Goal: Check status: Check status

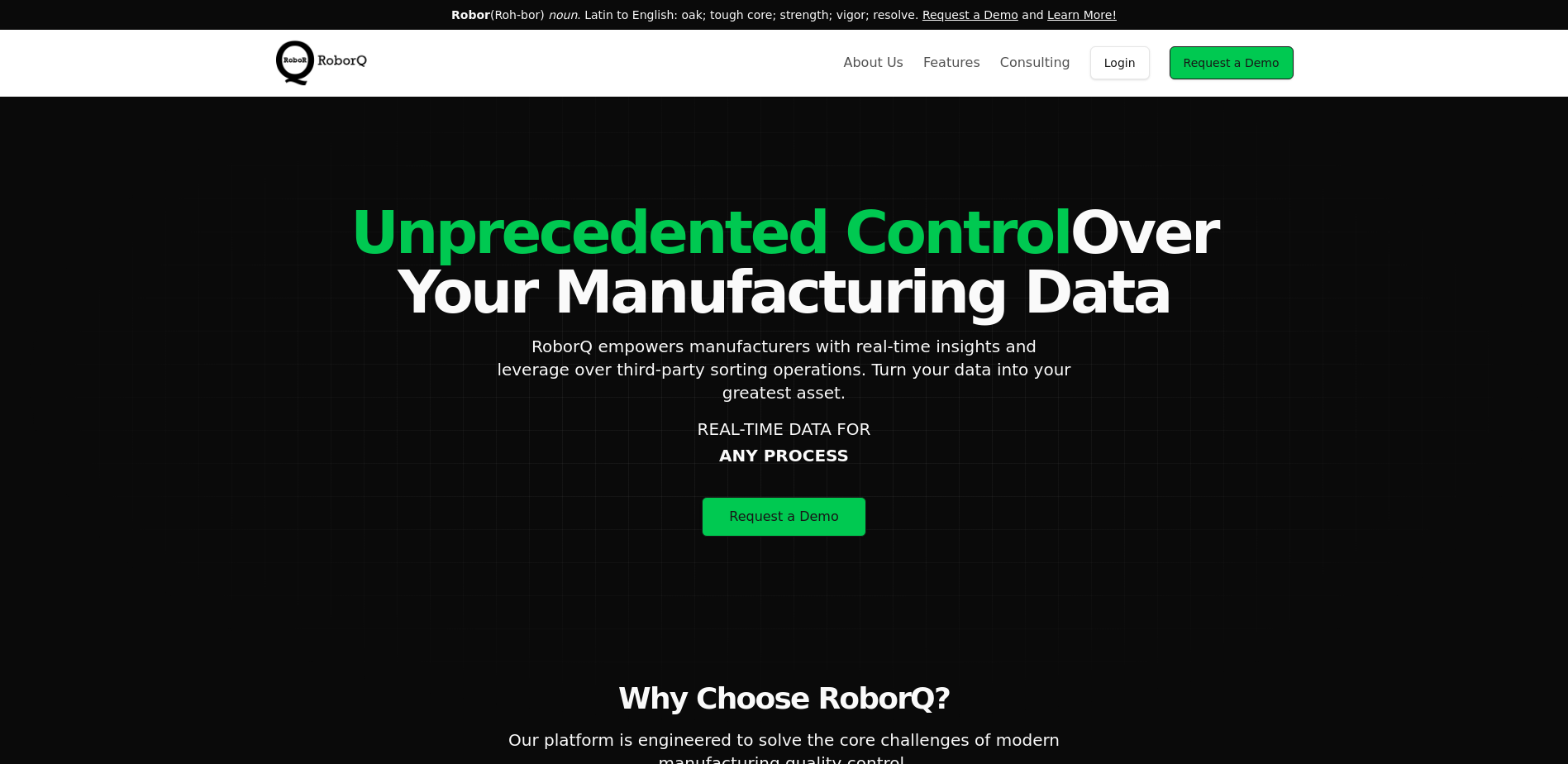
click at [1141, 63] on link "Login" at bounding box center [1120, 63] width 59 height 33
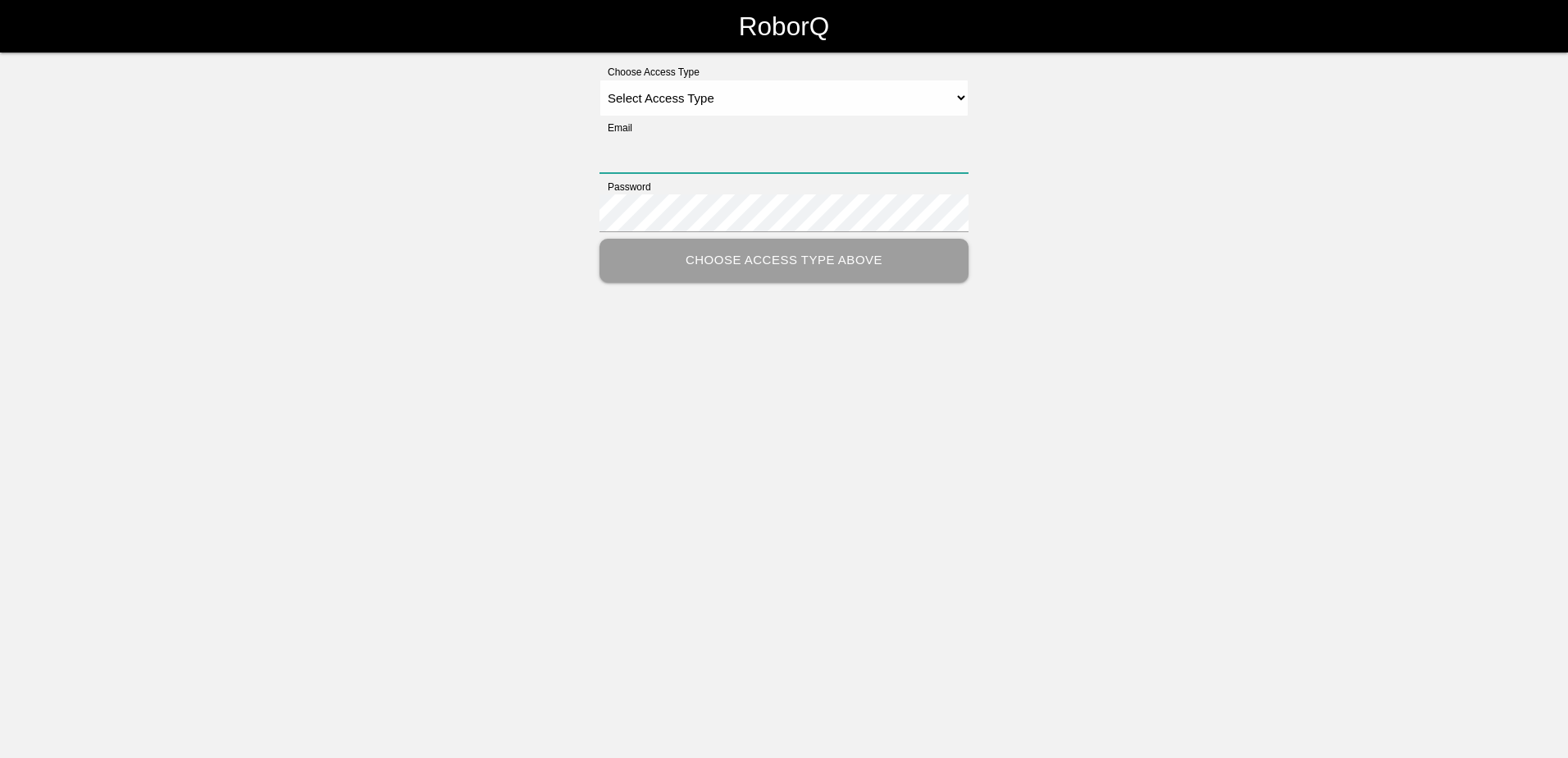
type input "[PERSON_NAME][EMAIL_ADDRESS][PERSON_NAME][DOMAIN_NAME]"
drag, startPoint x: 669, startPoint y: 99, endPoint x: 670, endPoint y: 114, distance: 15.0
click at [669, 99] on select "Select Access Type Admin Customer Supervisor Worker" at bounding box center [784, 98] width 369 height 37
select select "Customer"
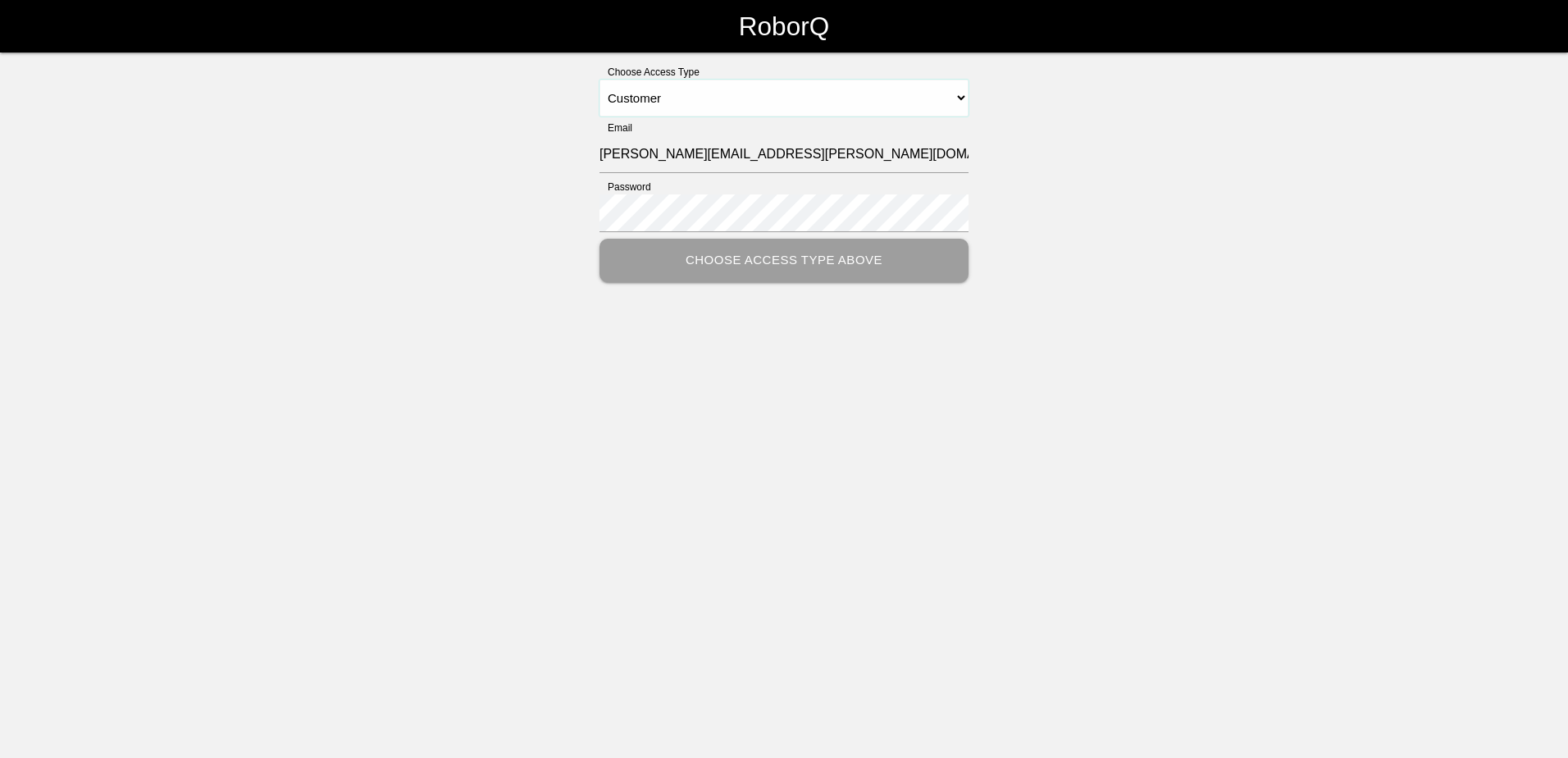
click at [599, 80] on select "Select Access Type Admin Customer Supervisor Worker" at bounding box center [784, 98] width 369 height 37
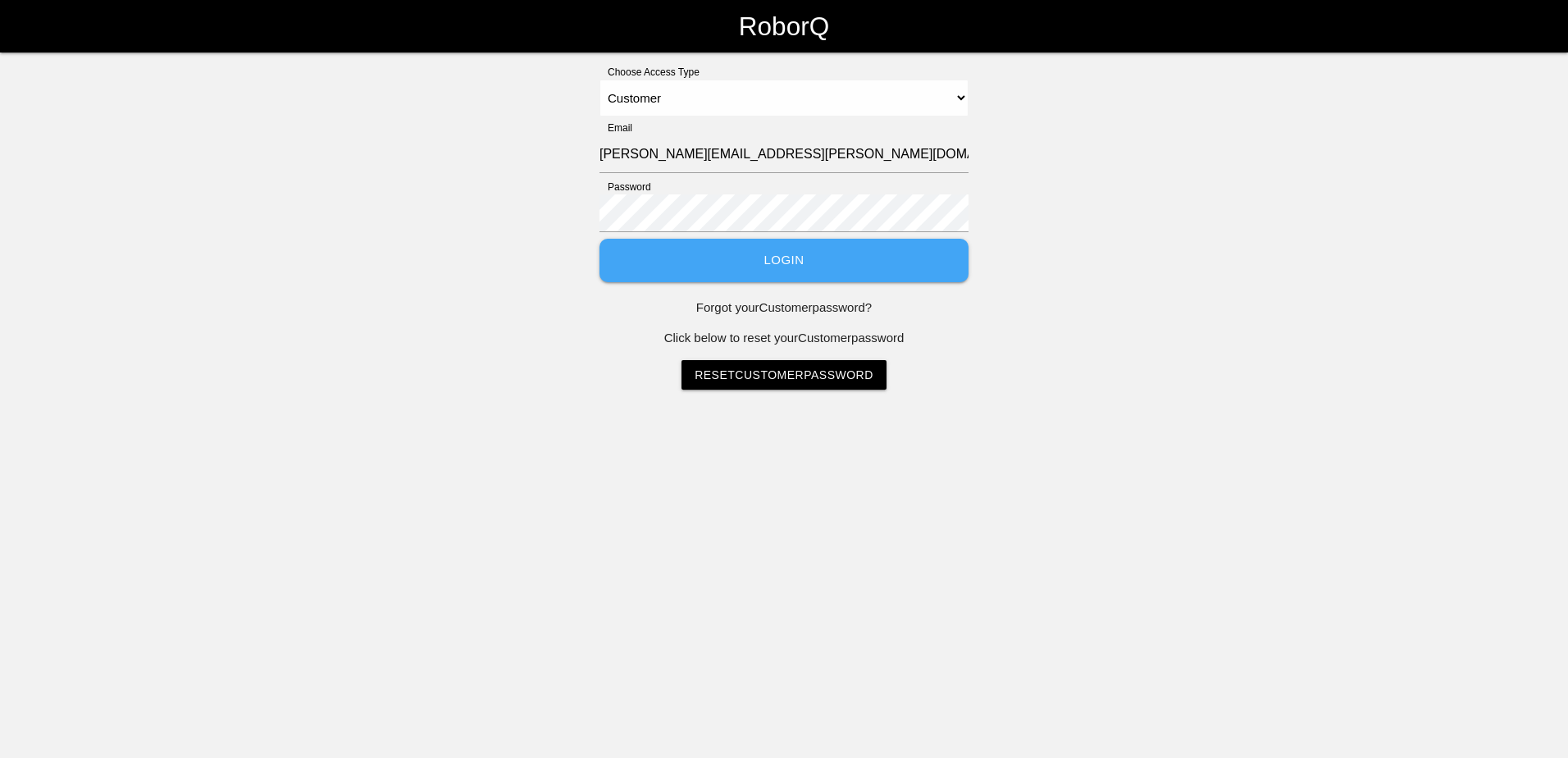
click at [714, 262] on button "Login" at bounding box center [784, 260] width 369 height 43
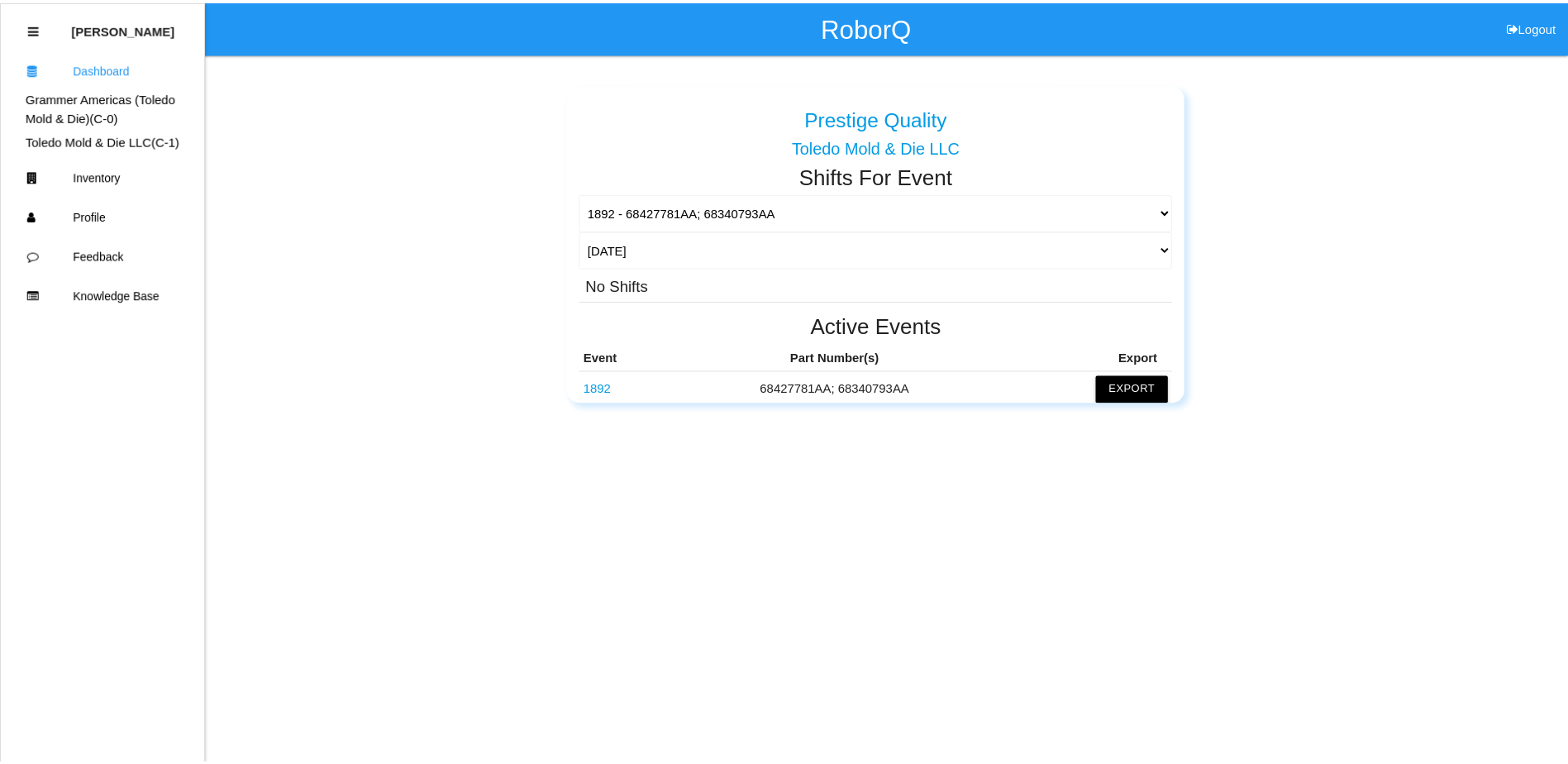
scroll to position [83, 0]
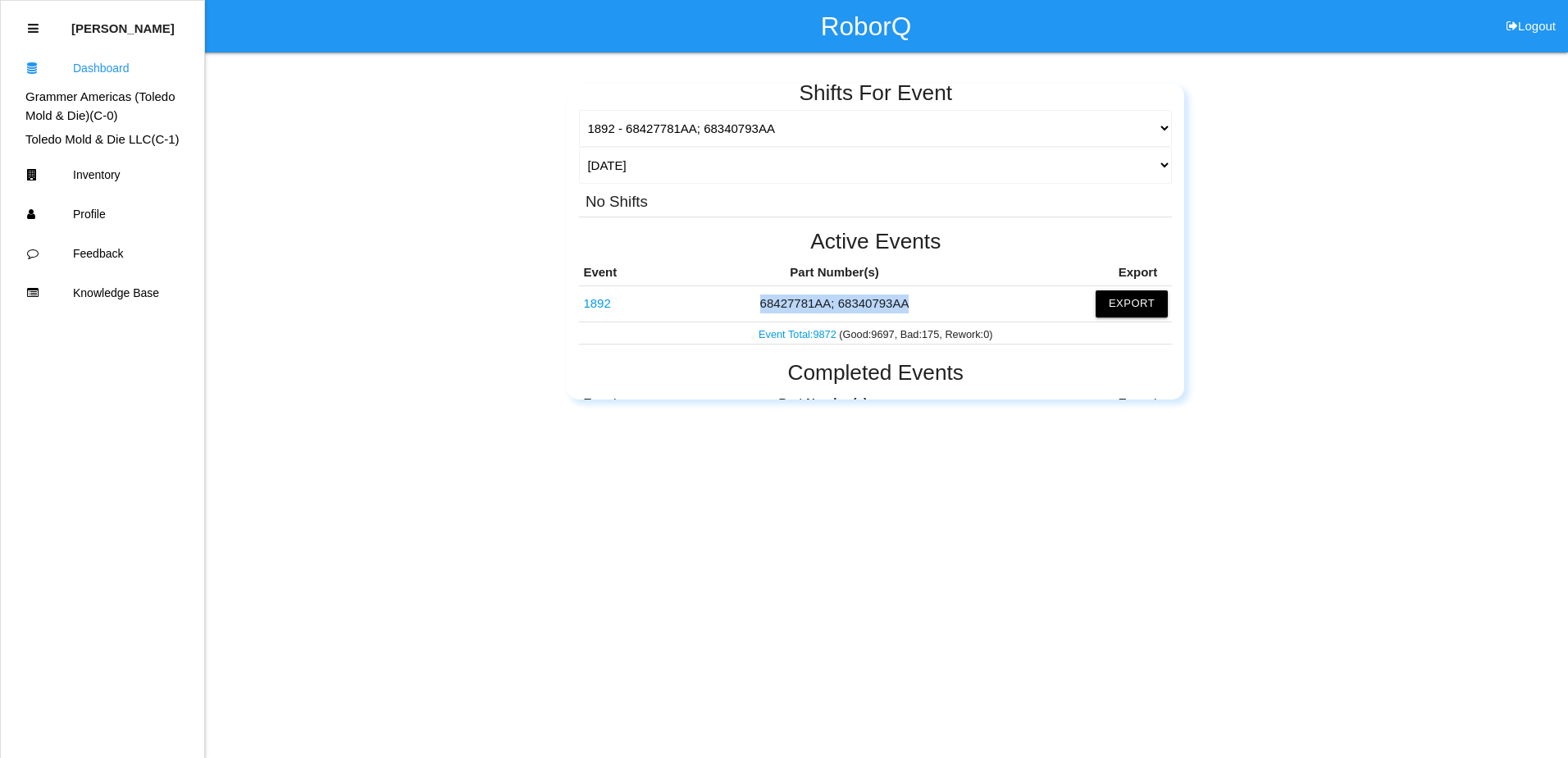
drag, startPoint x: 912, startPoint y: 303, endPoint x: 756, endPoint y: 308, distance: 156.1
click at [756, 308] on td "68427781AA; 68340793AA" at bounding box center [834, 304] width 334 height 36
copy td "68427781AA; 68340793AA"
drag, startPoint x: 696, startPoint y: 264, endPoint x: 899, endPoint y: 268, distance: 203.0
click at [696, 264] on th "Part Number(s)" at bounding box center [834, 272] width 334 height 27
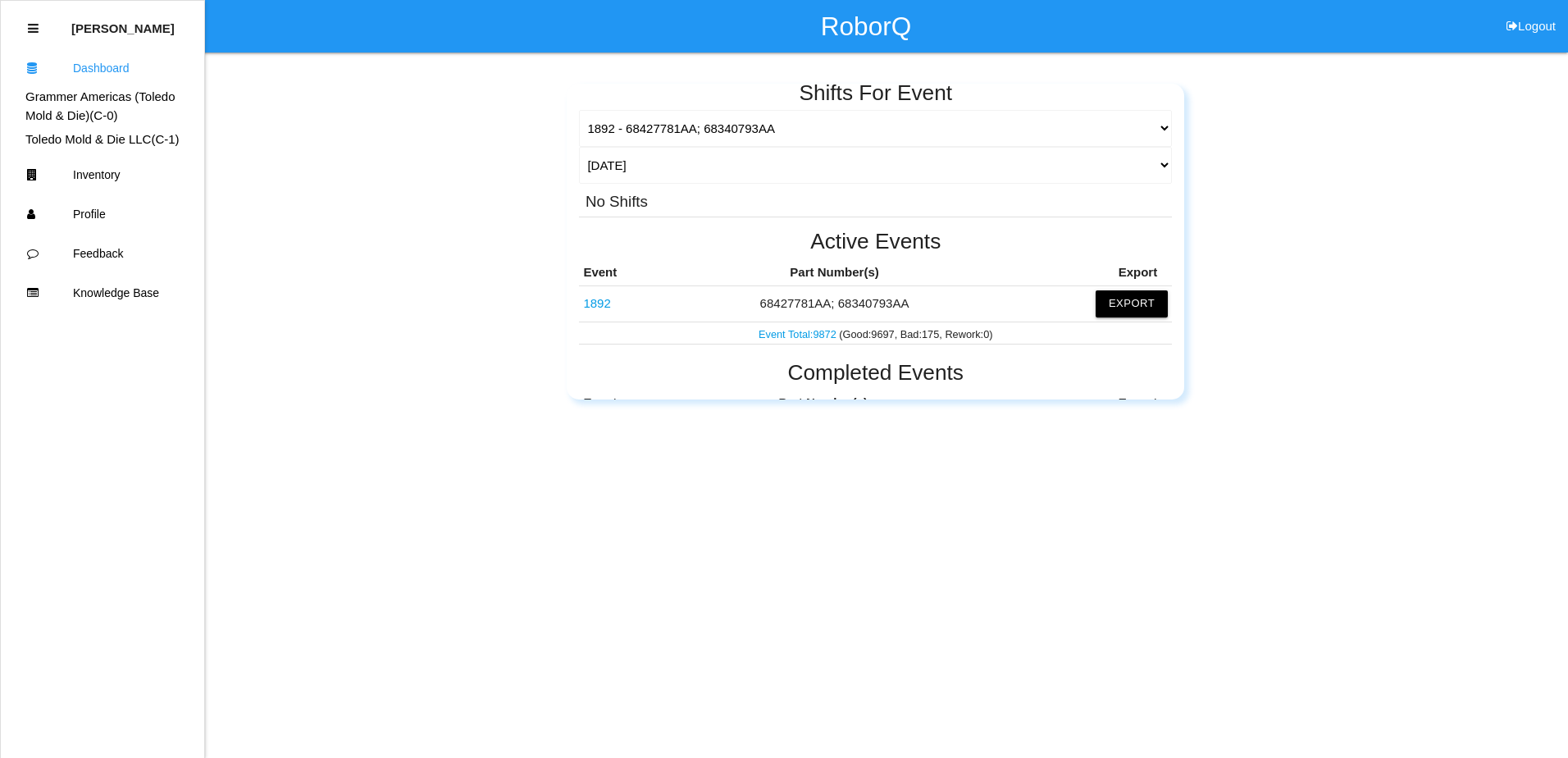
click at [598, 304] on link "1892" at bounding box center [596, 303] width 27 height 14
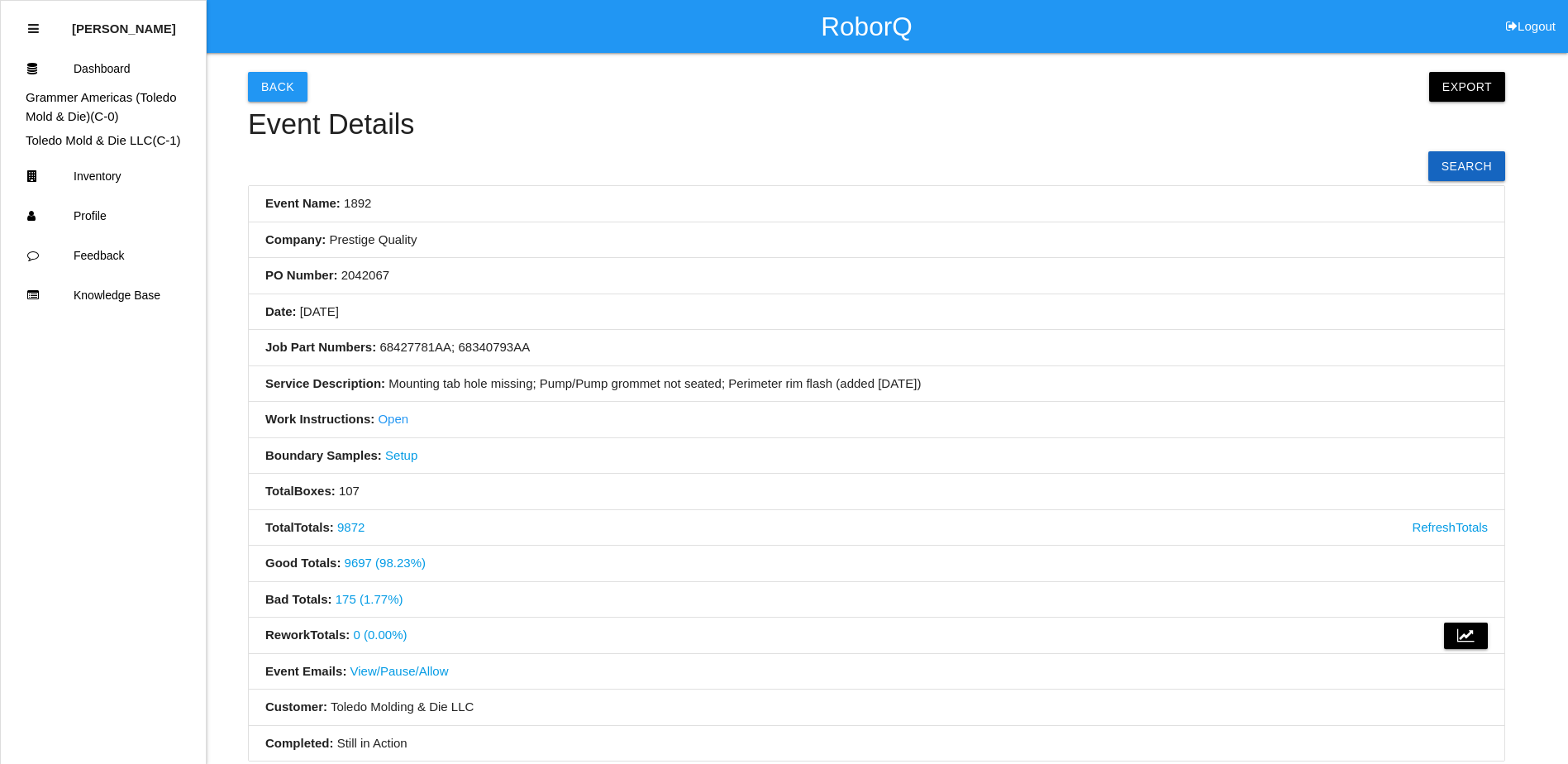
click at [379, 420] on link "Open" at bounding box center [392, 419] width 31 height 14
drag, startPoint x: 360, startPoint y: 600, endPoint x: 396, endPoint y: 573, distance: 45.0
click at [360, 600] on link "175 (1.77%)" at bounding box center [370, 599] width 68 height 14
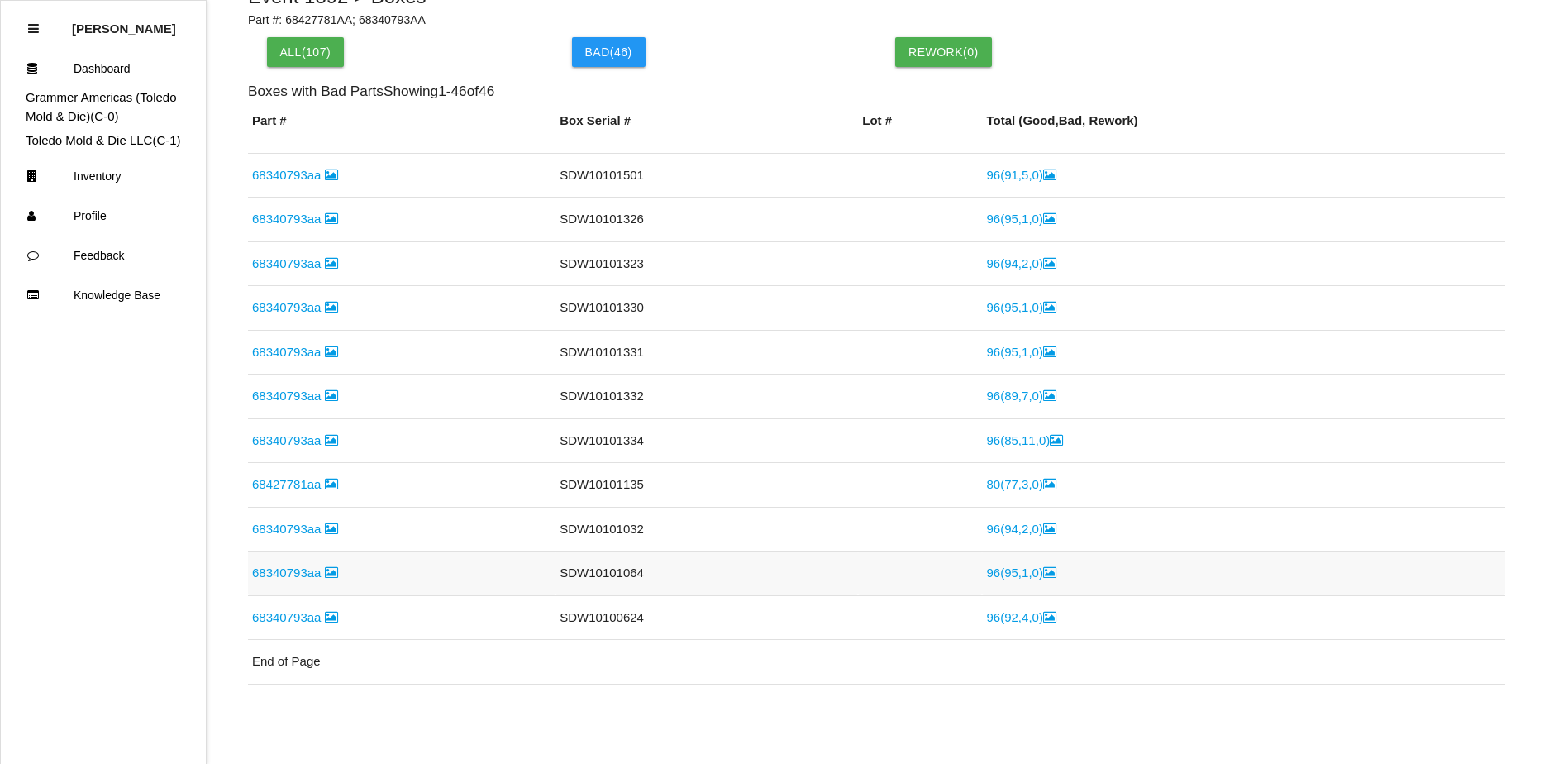
scroll to position [128, 0]
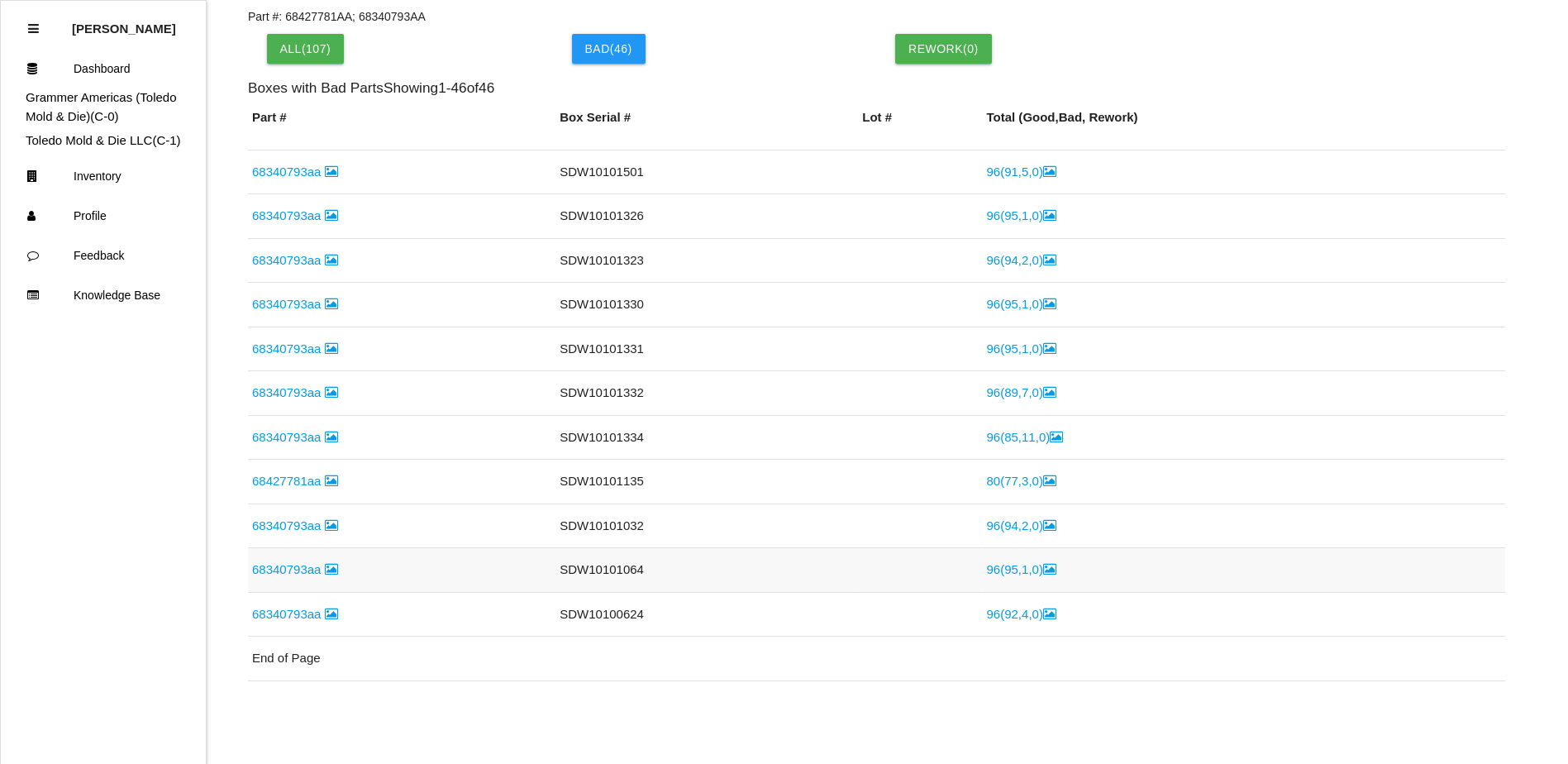
click at [1003, 570] on link "96 ( 95 , 1 , 0 )" at bounding box center [1020, 569] width 69 height 14
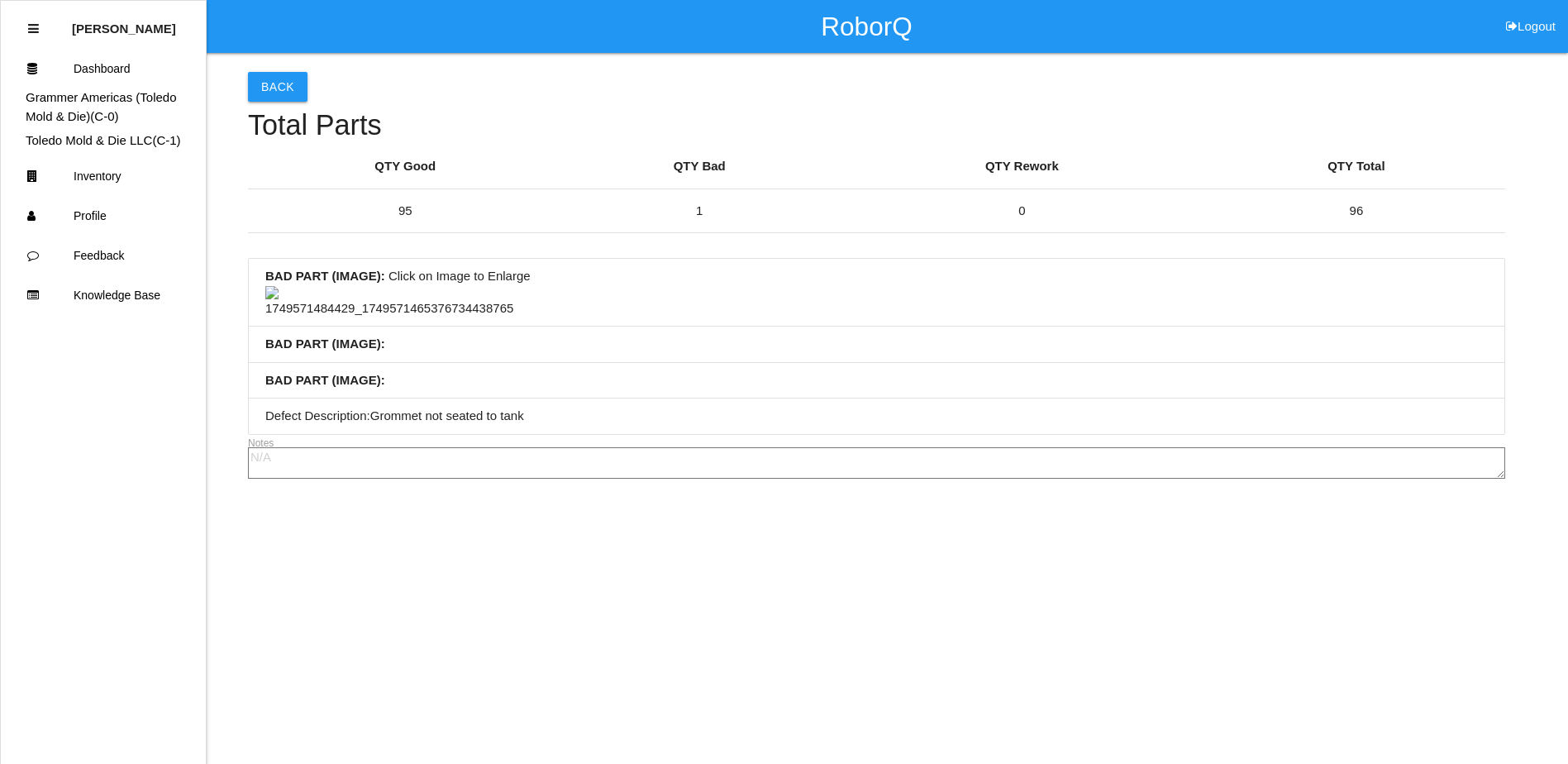
click at [343, 318] on img at bounding box center [390, 302] width 248 height 32
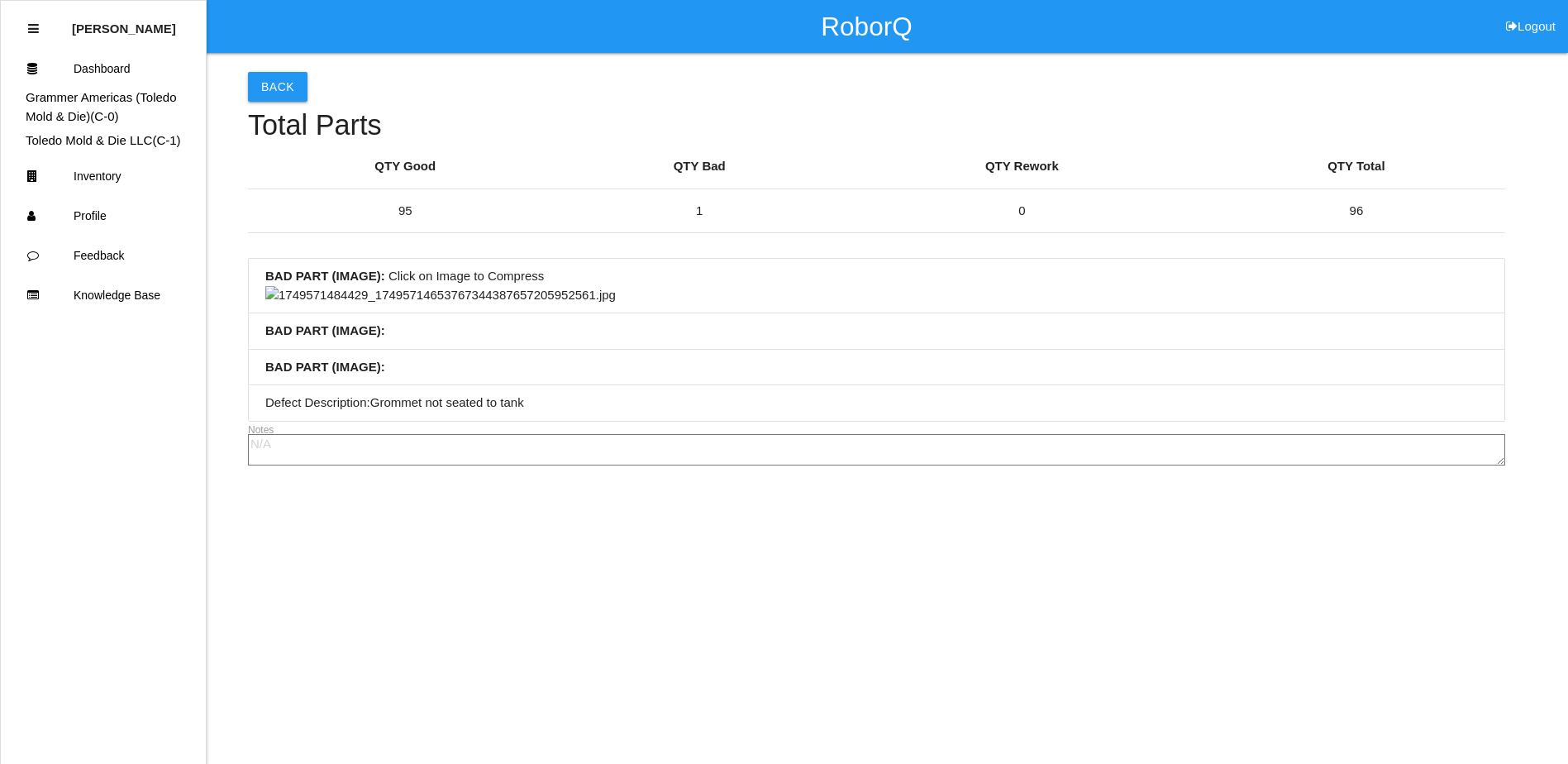
click at [615, 305] on img at bounding box center [441, 295] width 350 height 19
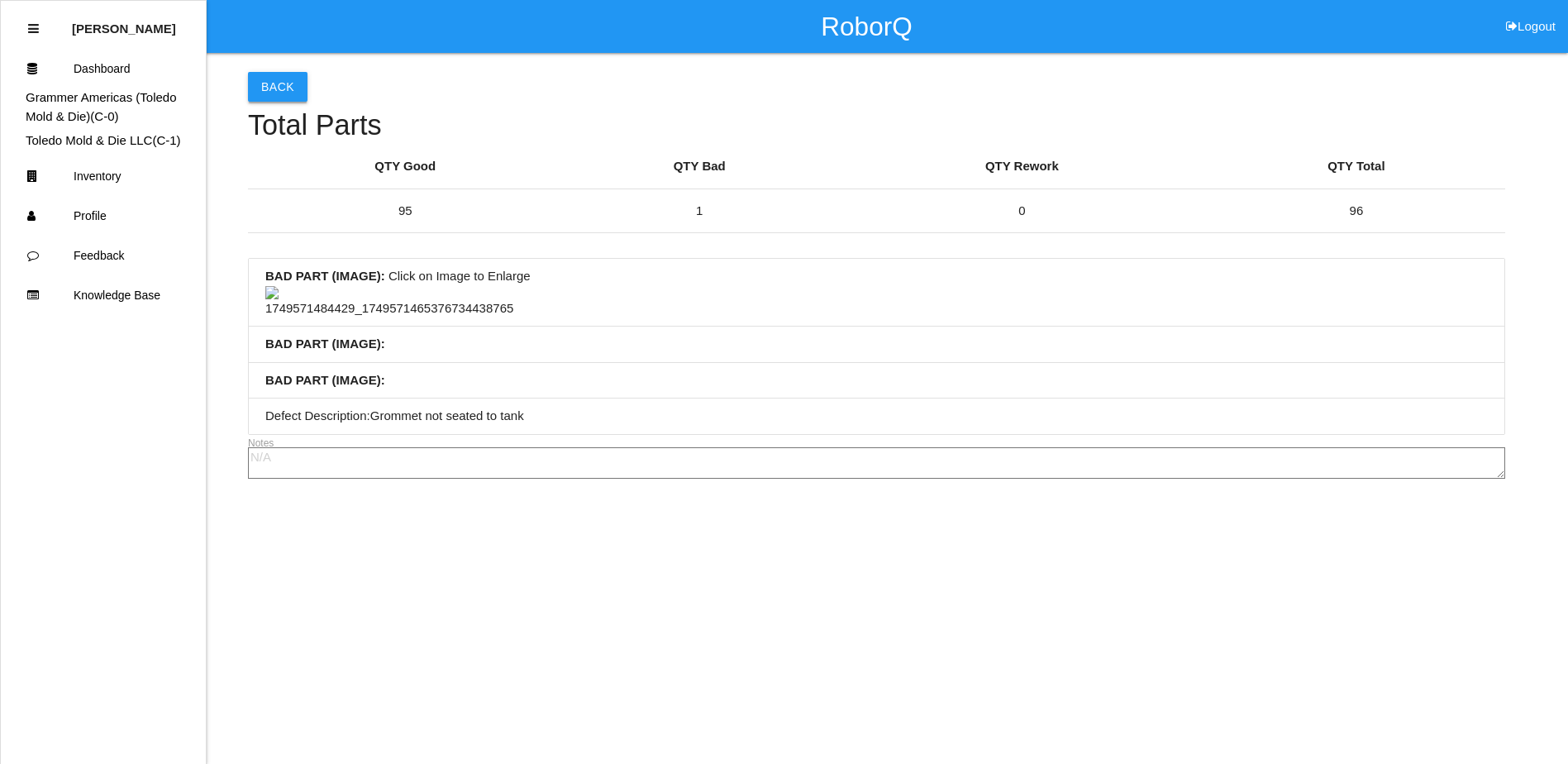
click at [282, 100] on button "Back" at bounding box center [278, 87] width 59 height 30
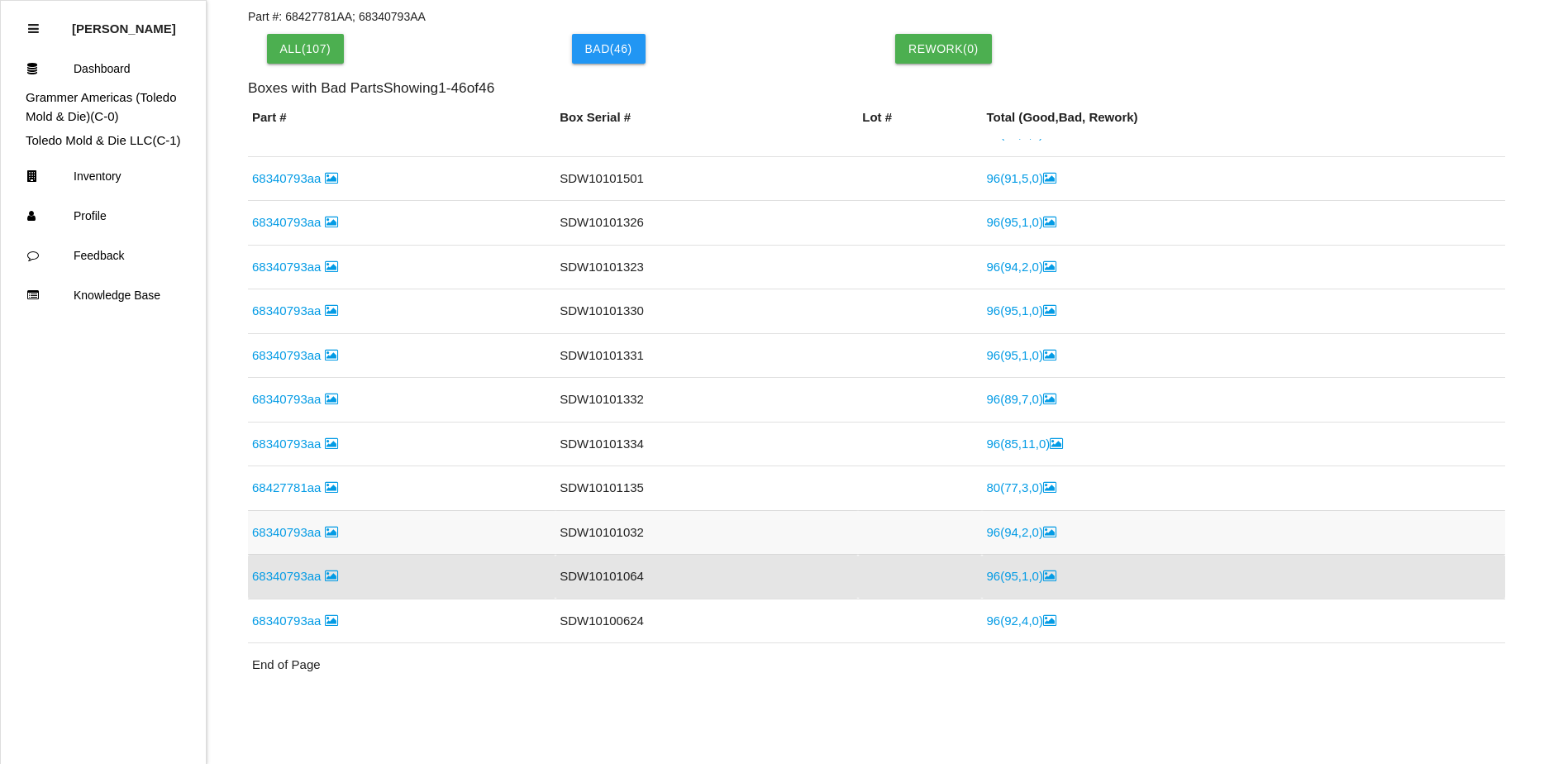
scroll to position [1538, 0]
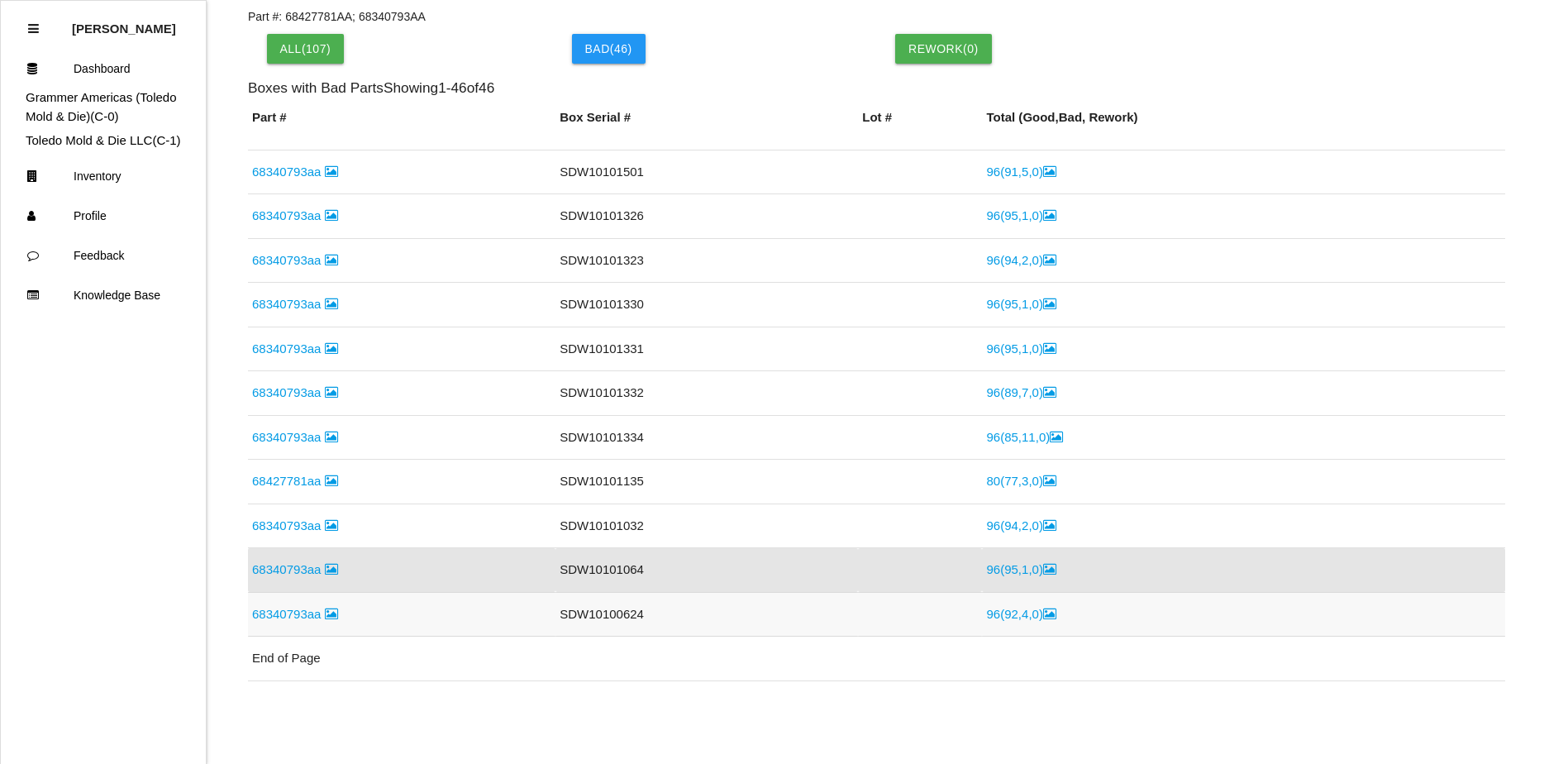
click at [986, 615] on link "96 ( 92 , 4 , 0 )" at bounding box center [1020, 614] width 69 height 14
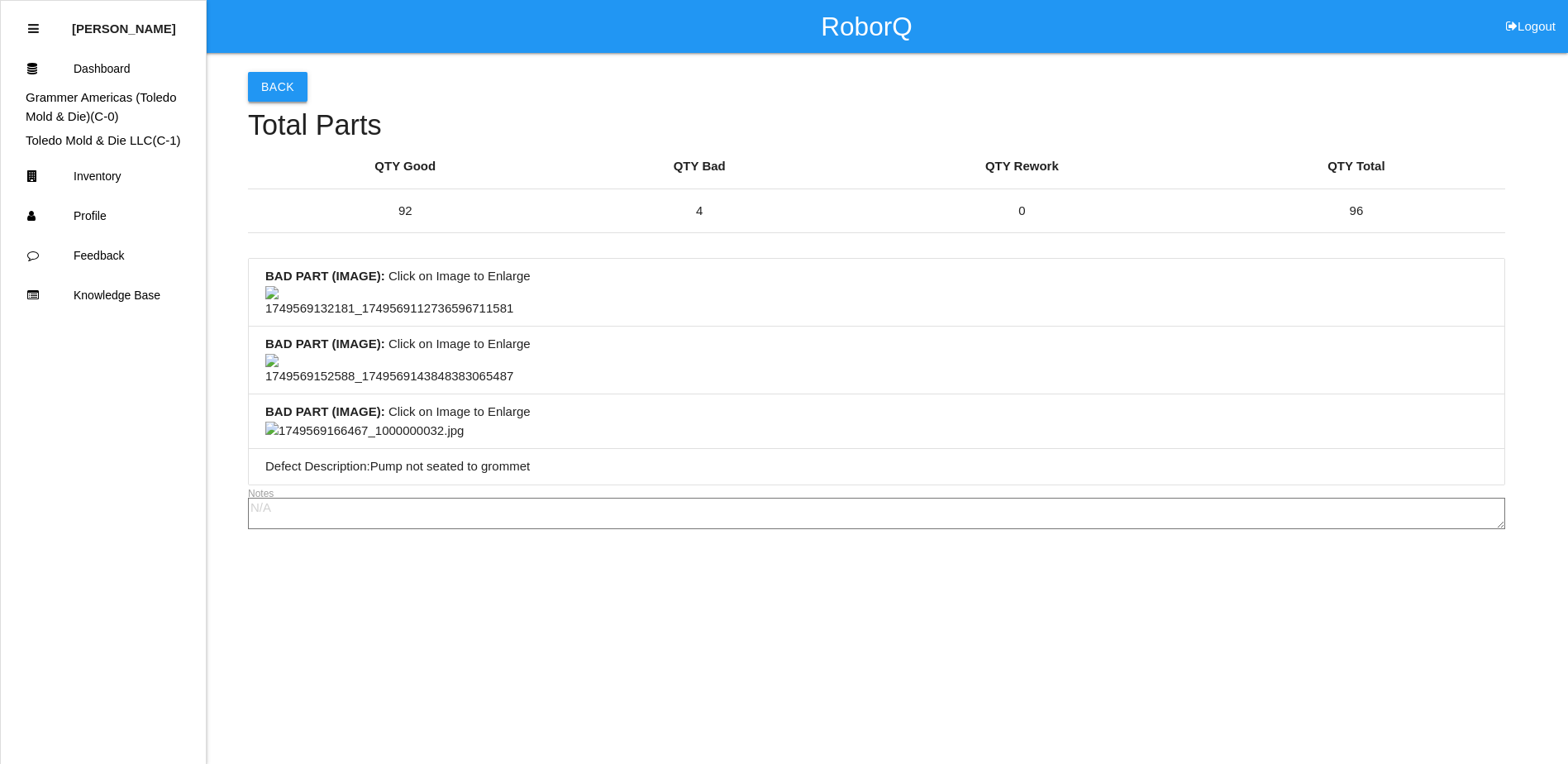
click at [275, 93] on button "Back" at bounding box center [278, 87] width 59 height 30
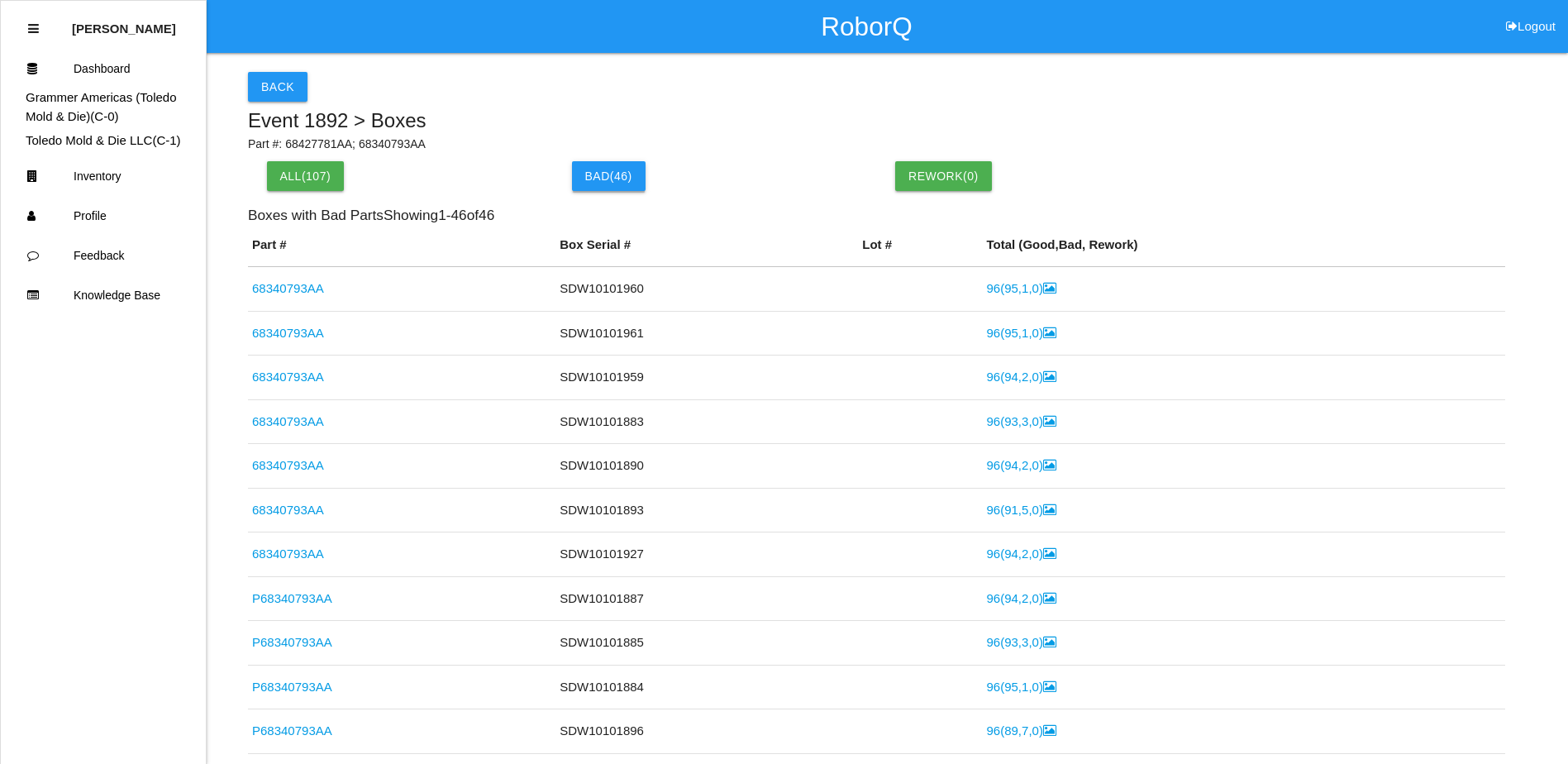
click at [610, 177] on button "Bad ( 46 )" at bounding box center [608, 176] width 73 height 30
click at [302, 167] on button "All( 107 )" at bounding box center [305, 176] width 78 height 30
click at [608, 170] on button "Bad ( 46 )" at bounding box center [608, 176] width 73 height 30
click at [316, 285] on link "68340793AA" at bounding box center [288, 288] width 72 height 14
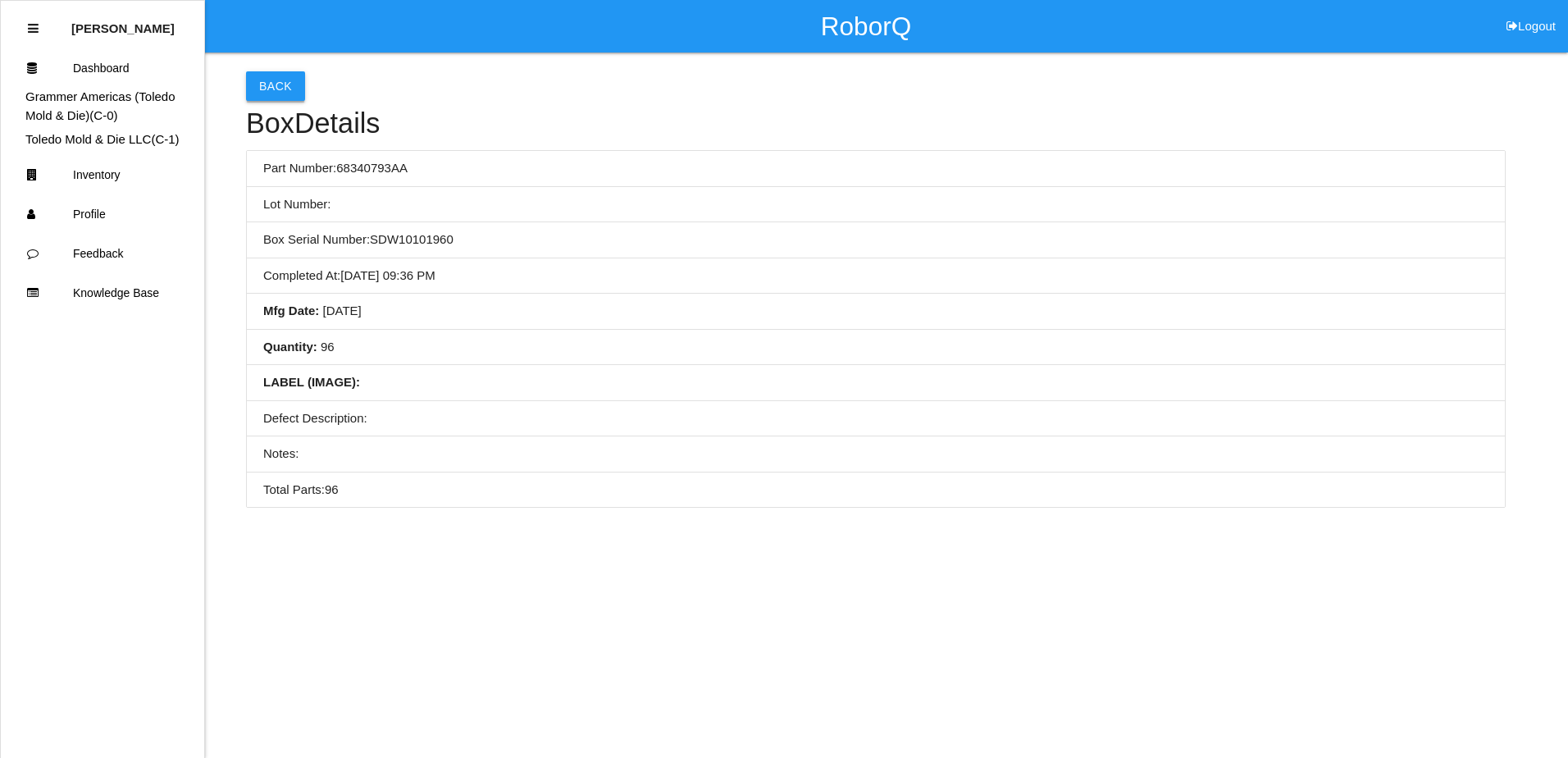
click at [274, 92] on button "Back" at bounding box center [276, 86] width 59 height 29
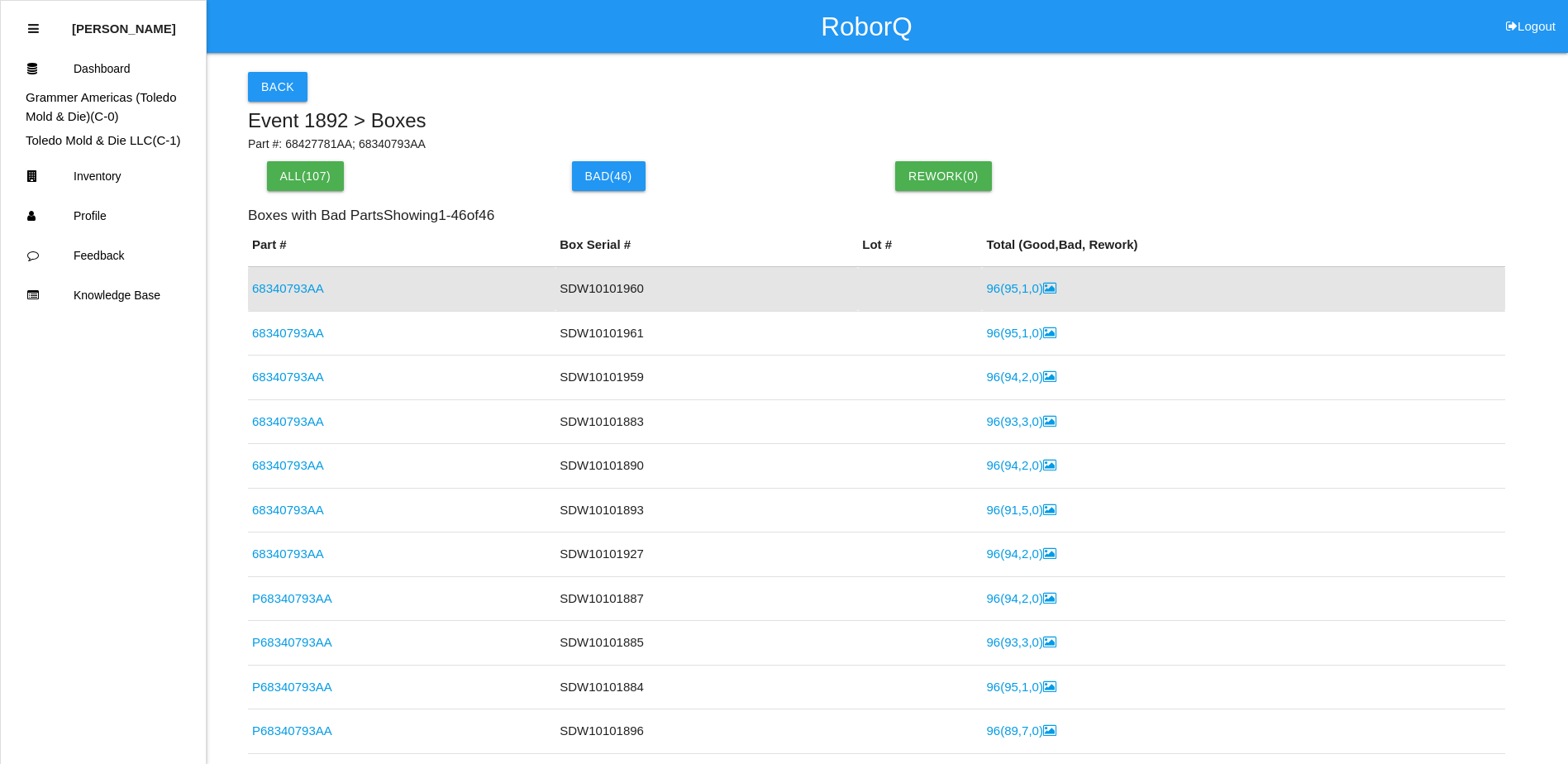
click at [1009, 289] on link "96 ( 95 , 1 , 0 )" at bounding box center [1020, 288] width 69 height 14
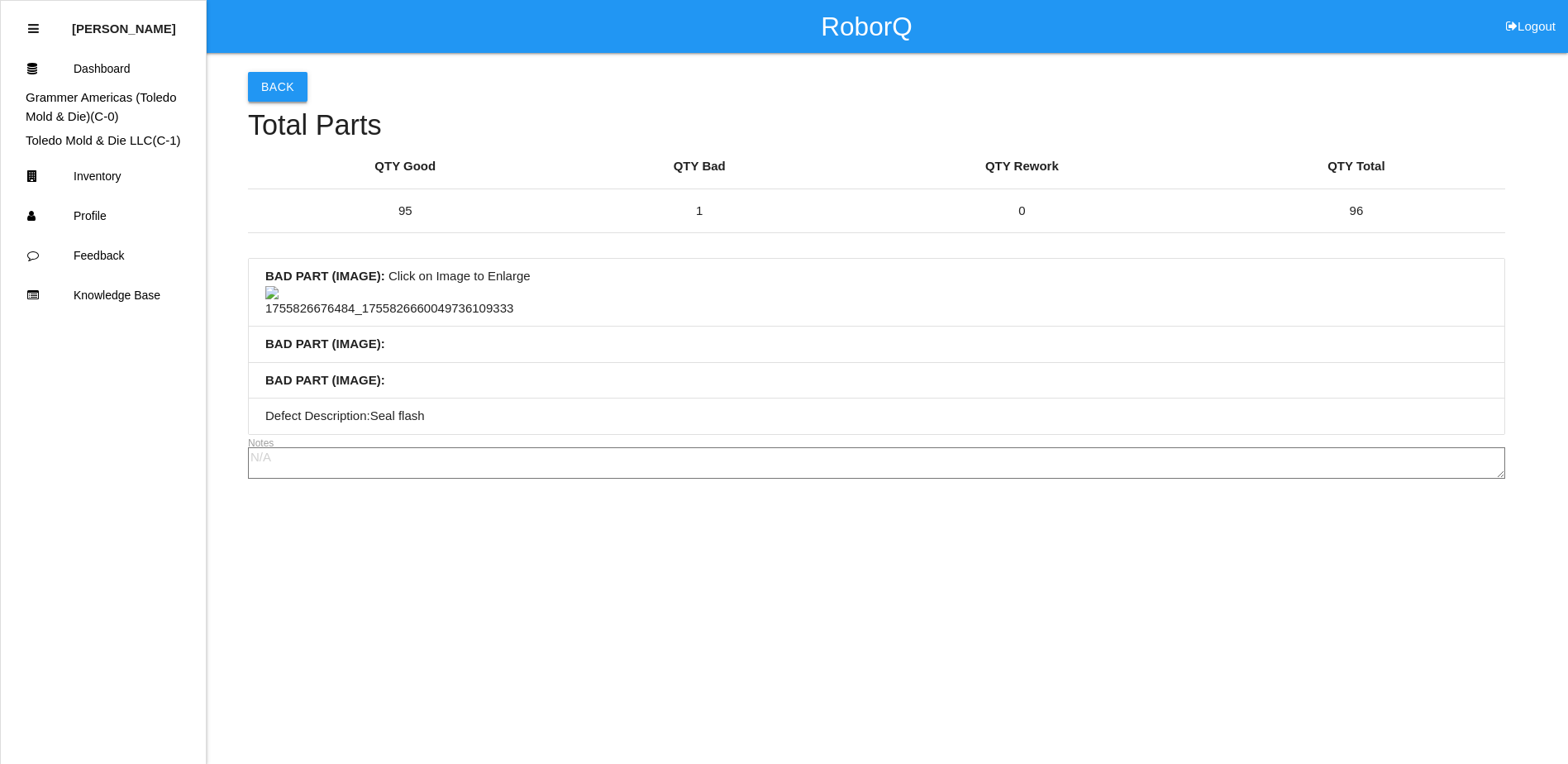
click at [267, 90] on button "Back" at bounding box center [278, 87] width 59 height 30
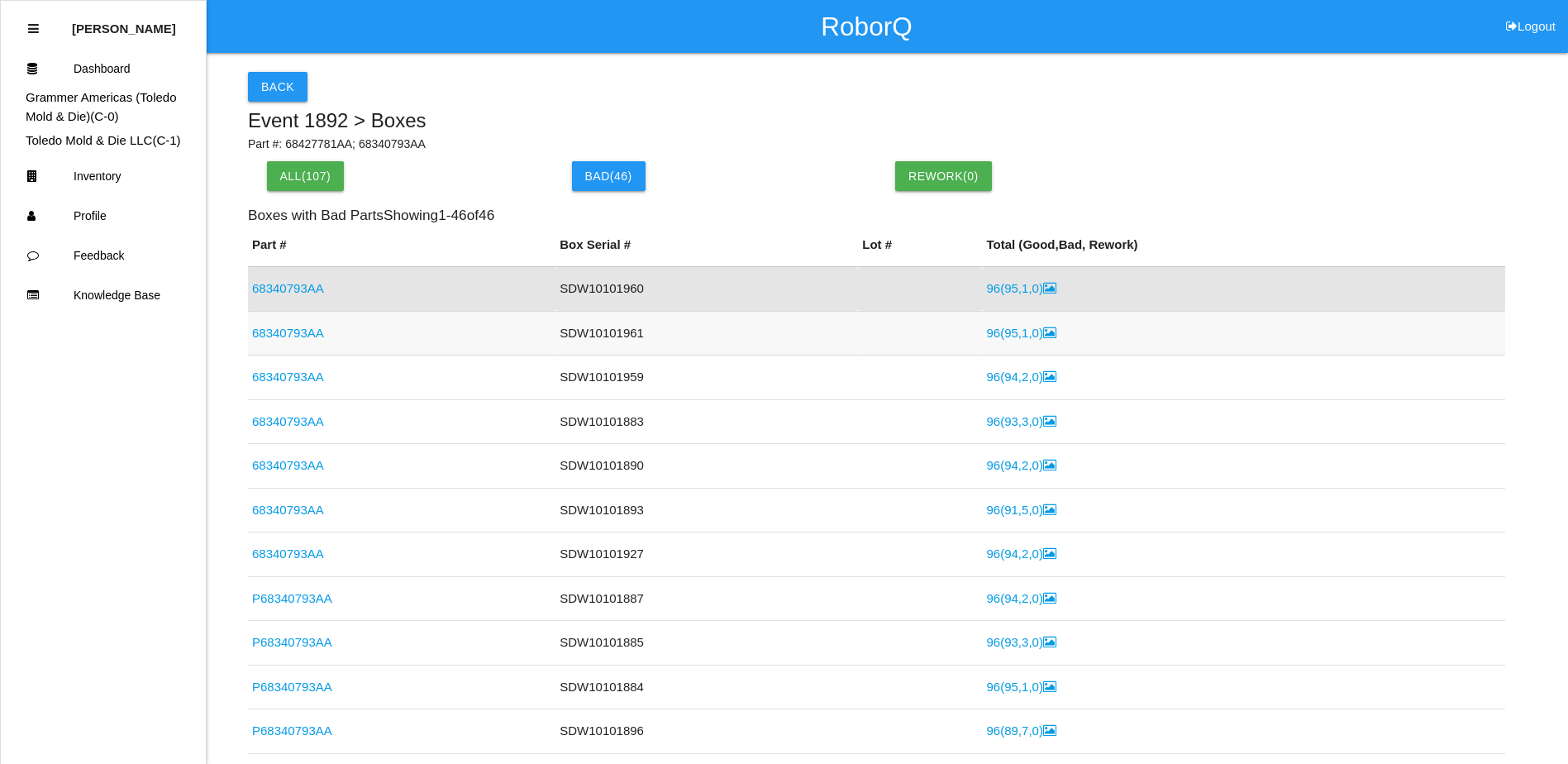
click at [1004, 339] on link "96 ( 95 , 1 , 0 )" at bounding box center [1020, 333] width 69 height 14
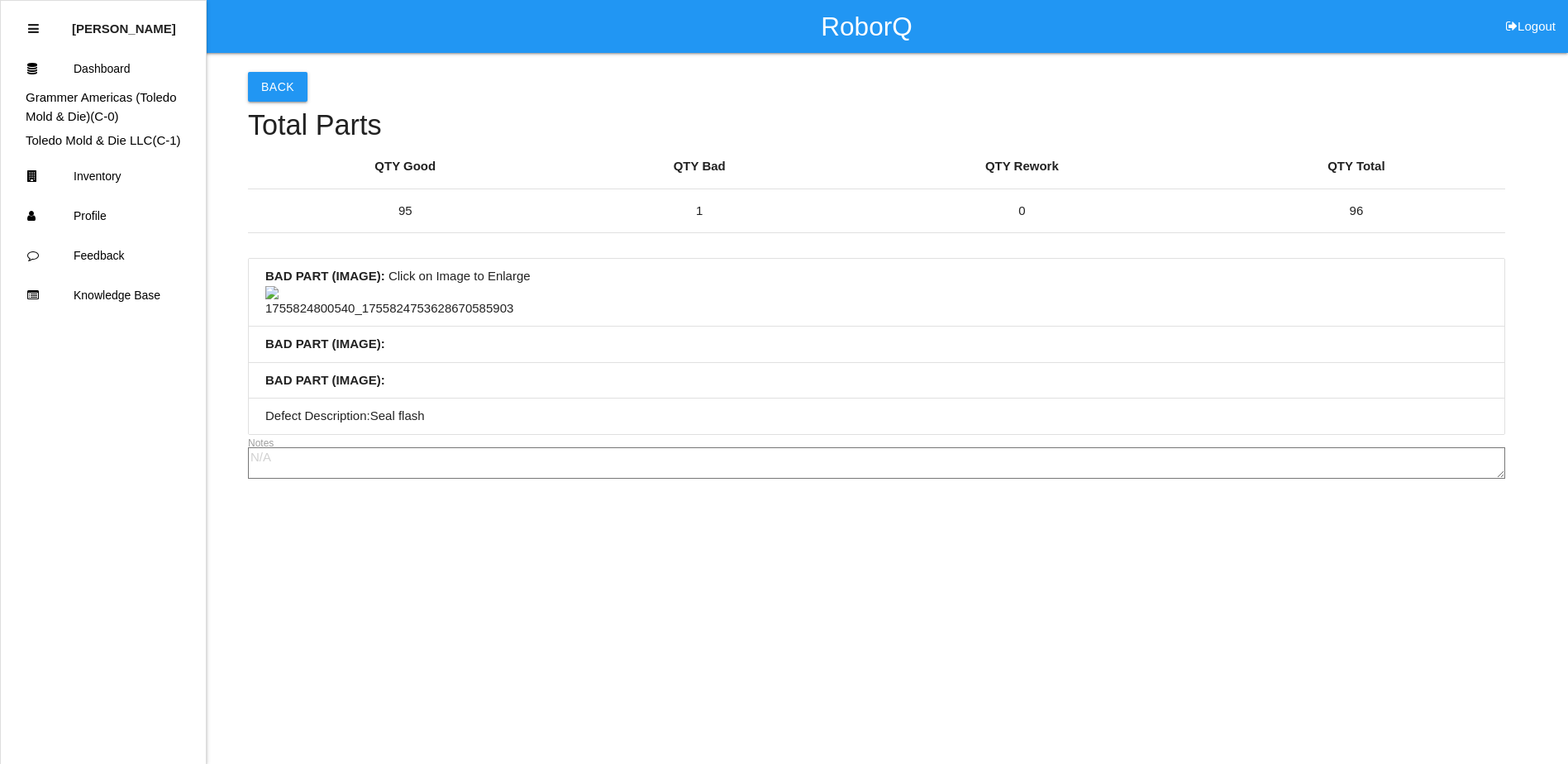
scroll to position [83, 0]
click at [376, 318] on img at bounding box center [390, 302] width 248 height 32
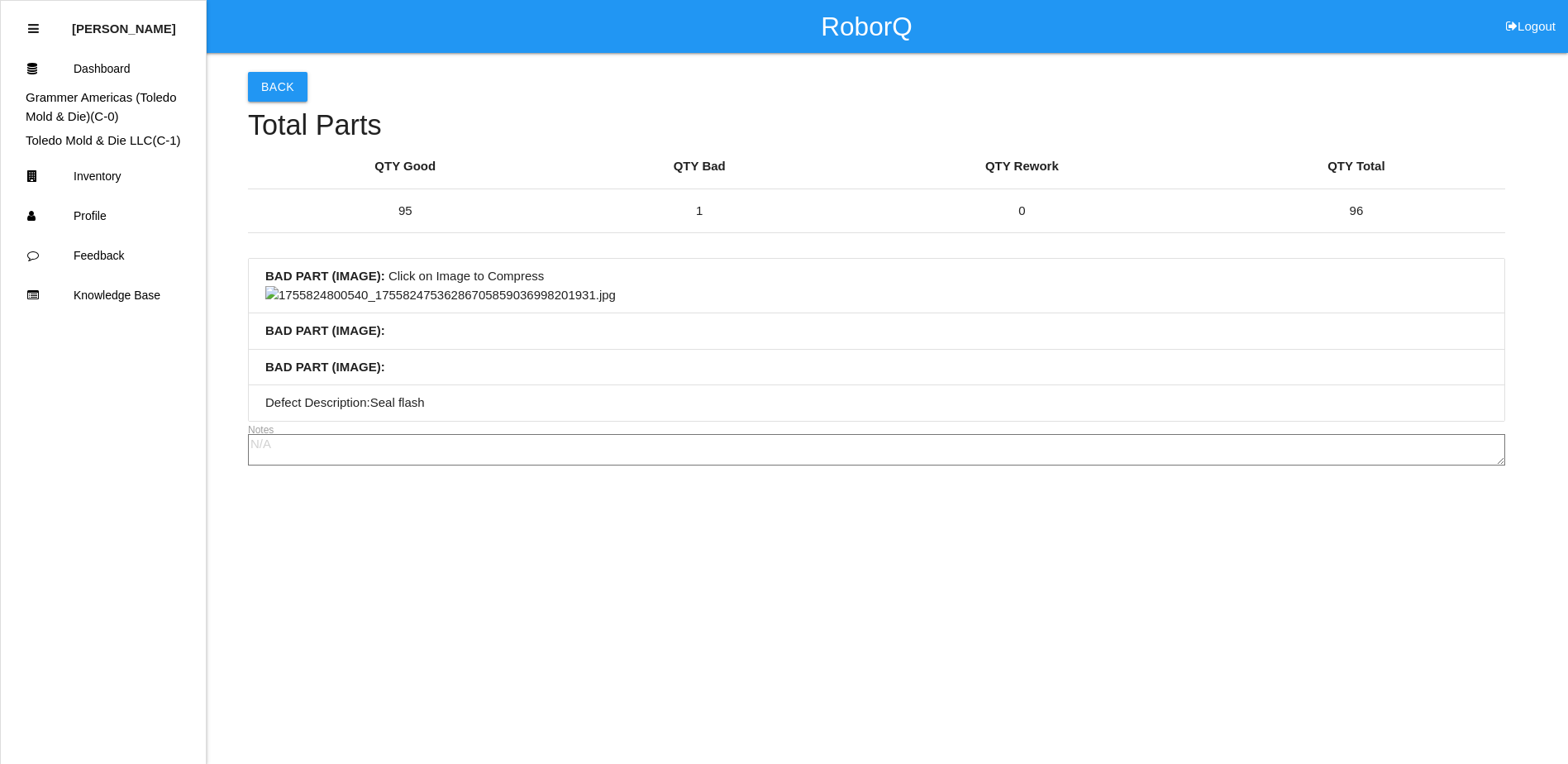
click at [437, 305] on img at bounding box center [441, 295] width 350 height 19
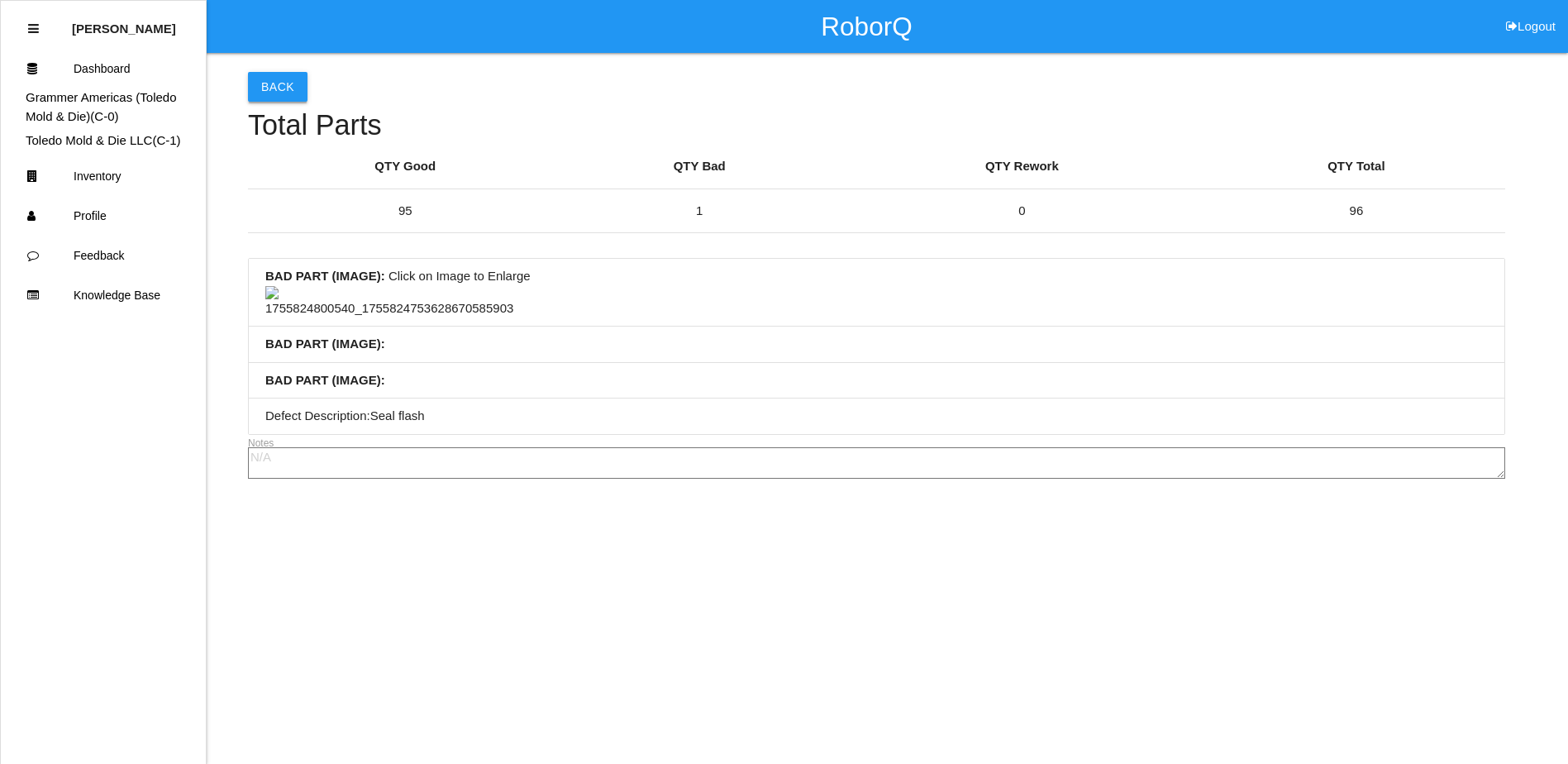
click at [285, 72] on button "Back" at bounding box center [278, 87] width 59 height 30
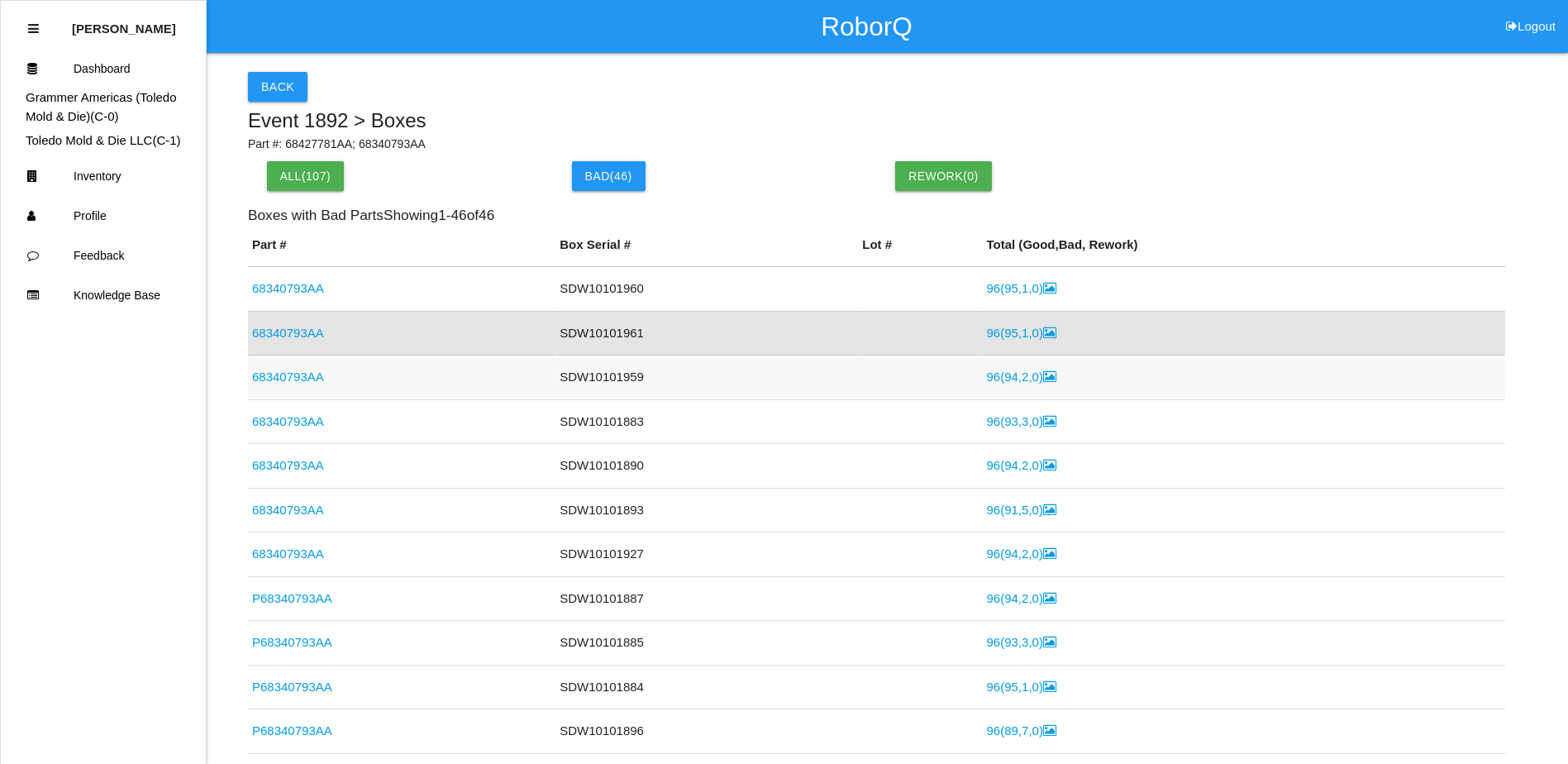
click at [1003, 387] on td "96 ( 94 , 2 , 0 )" at bounding box center [1243, 378] width 524 height 45
click at [1000, 378] on link "96 ( 94 , 2 , 0 )" at bounding box center [1020, 377] width 69 height 14
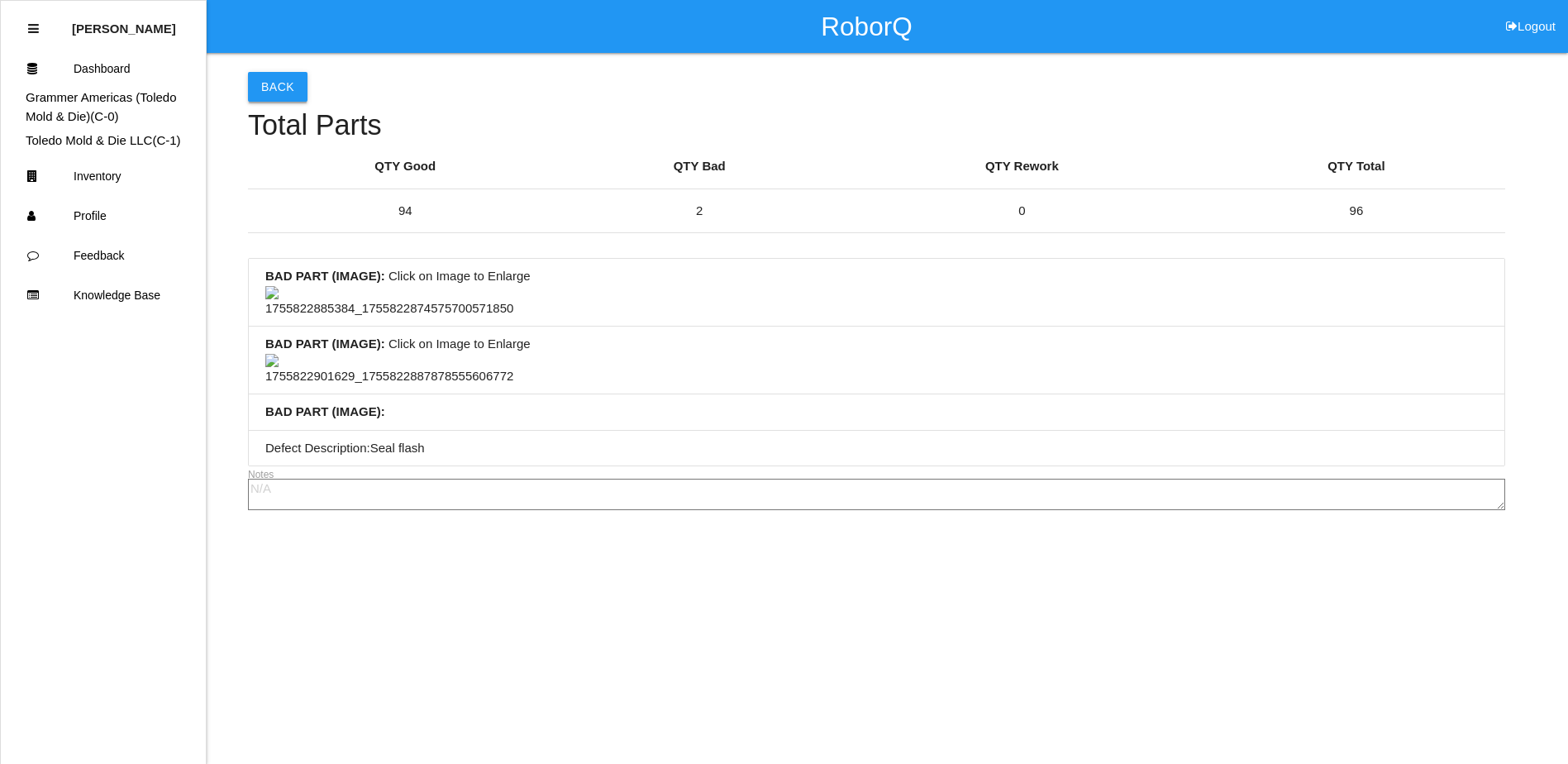
click at [291, 90] on button "Back" at bounding box center [278, 87] width 59 height 30
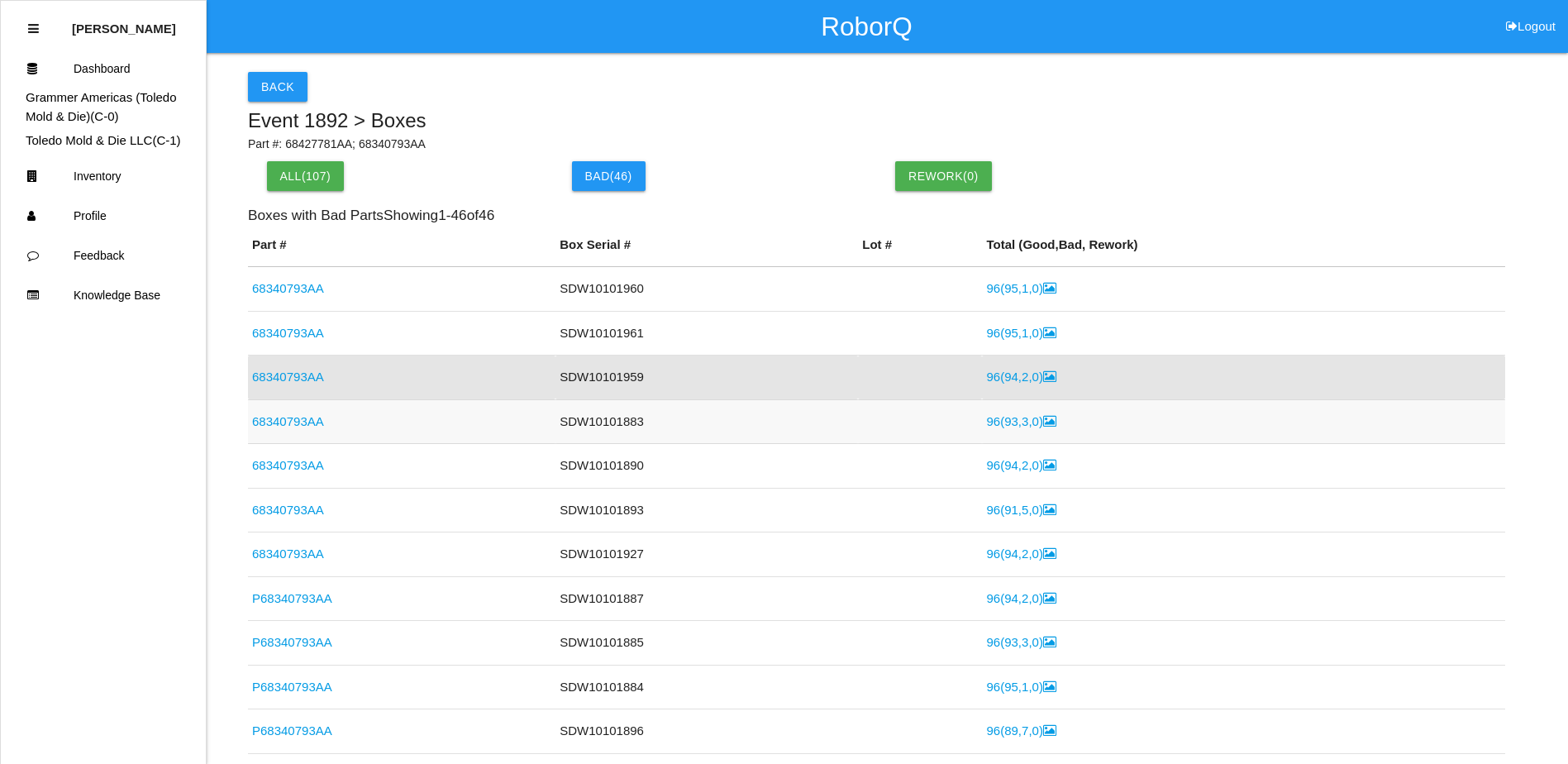
click at [1001, 421] on link "96 ( 93 , 3 , 0 )" at bounding box center [1020, 421] width 69 height 14
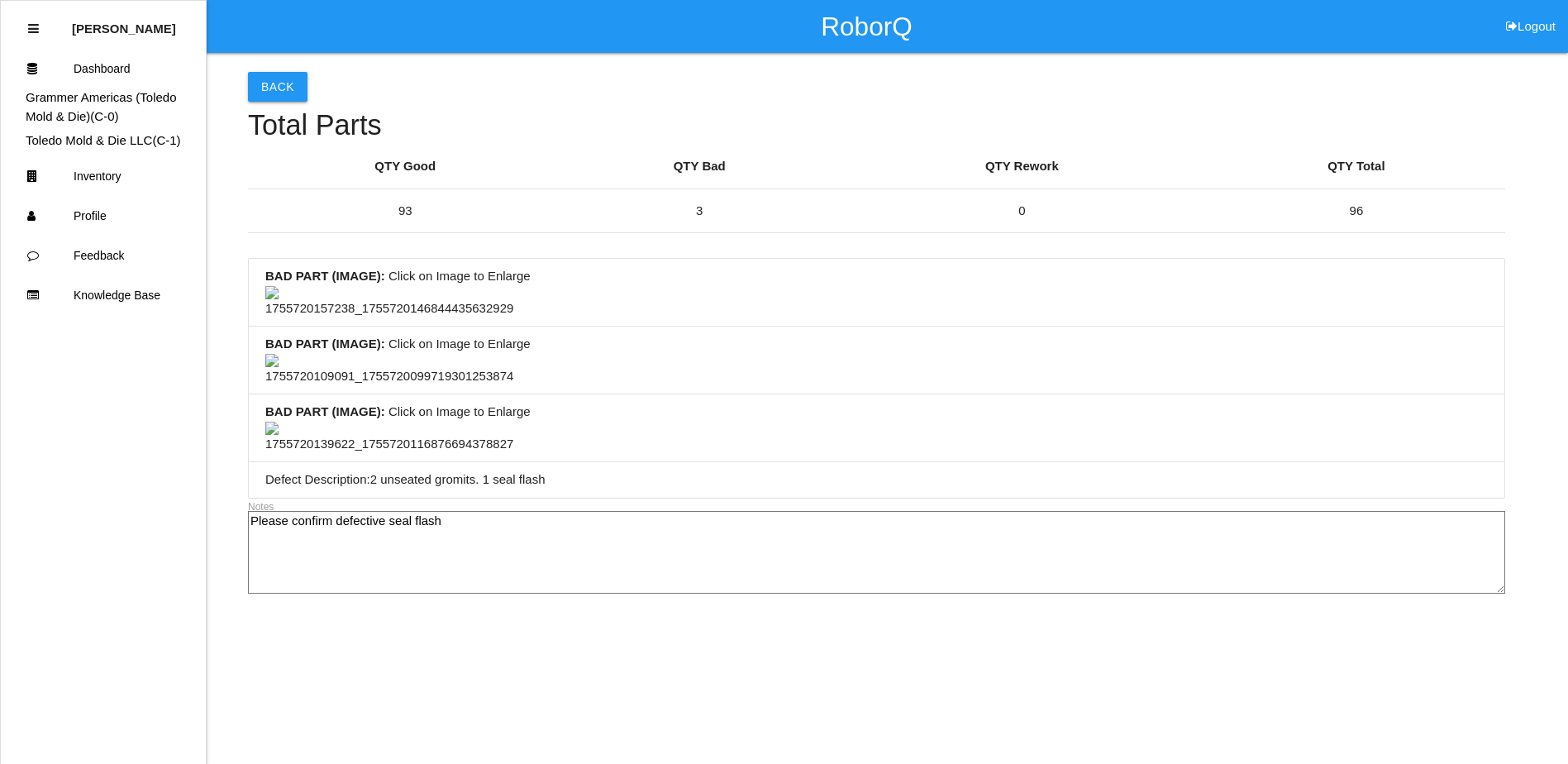
click at [365, 307] on img at bounding box center [390, 302] width 248 height 32
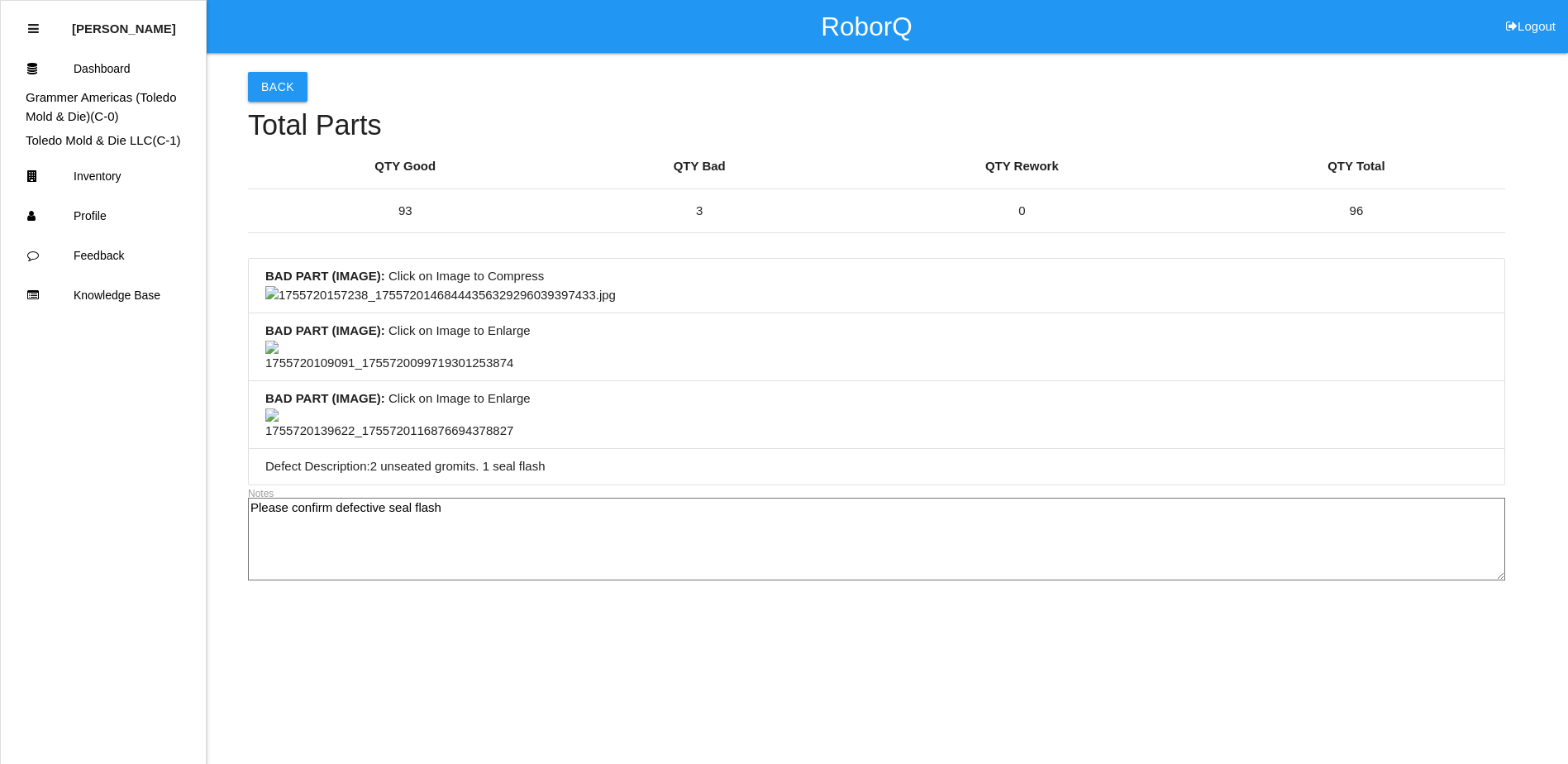
click at [615, 305] on img at bounding box center [441, 295] width 350 height 19
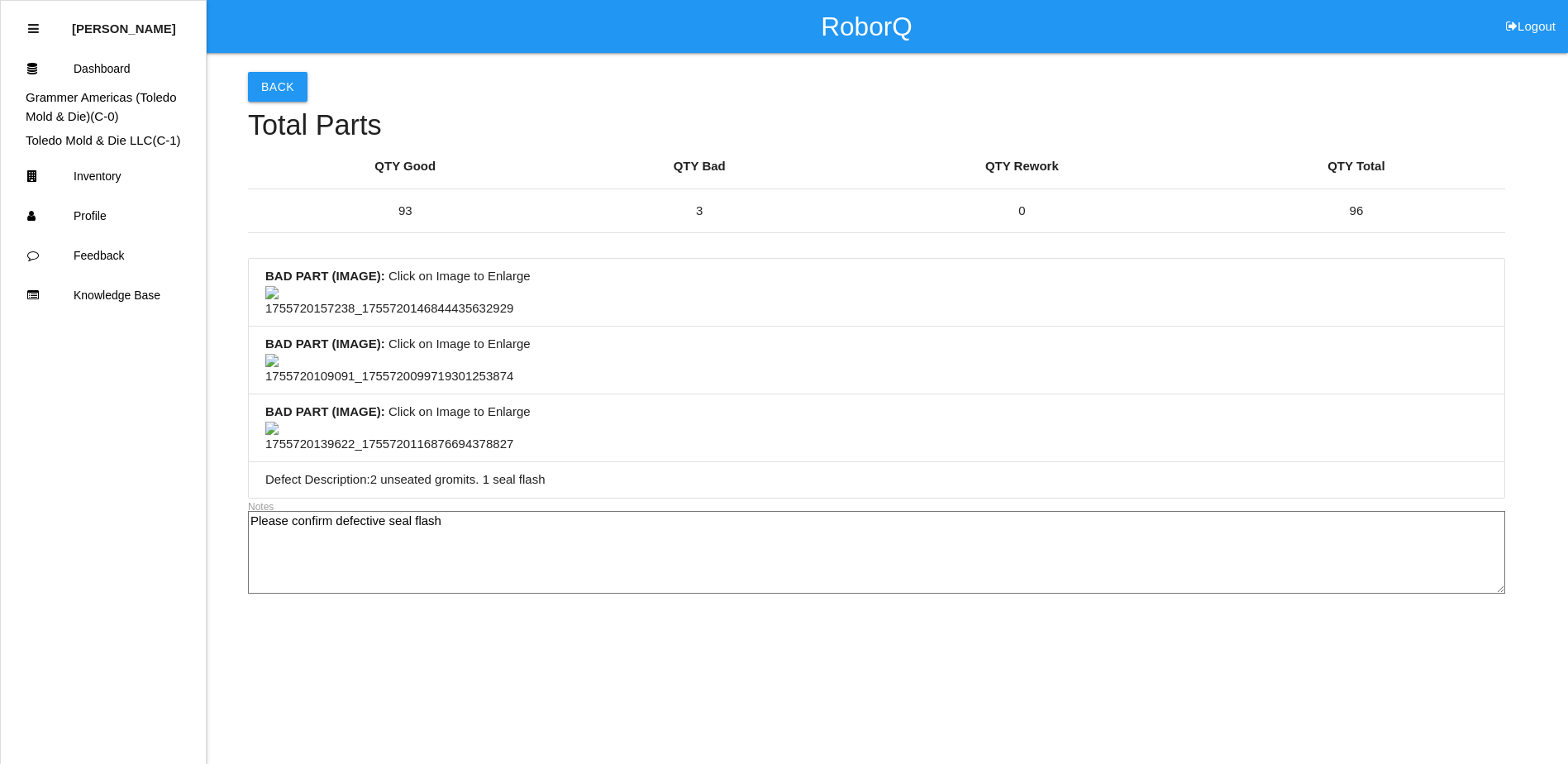
scroll to position [827, 0]
click at [388, 421] on img at bounding box center [390, 437] width 248 height 32
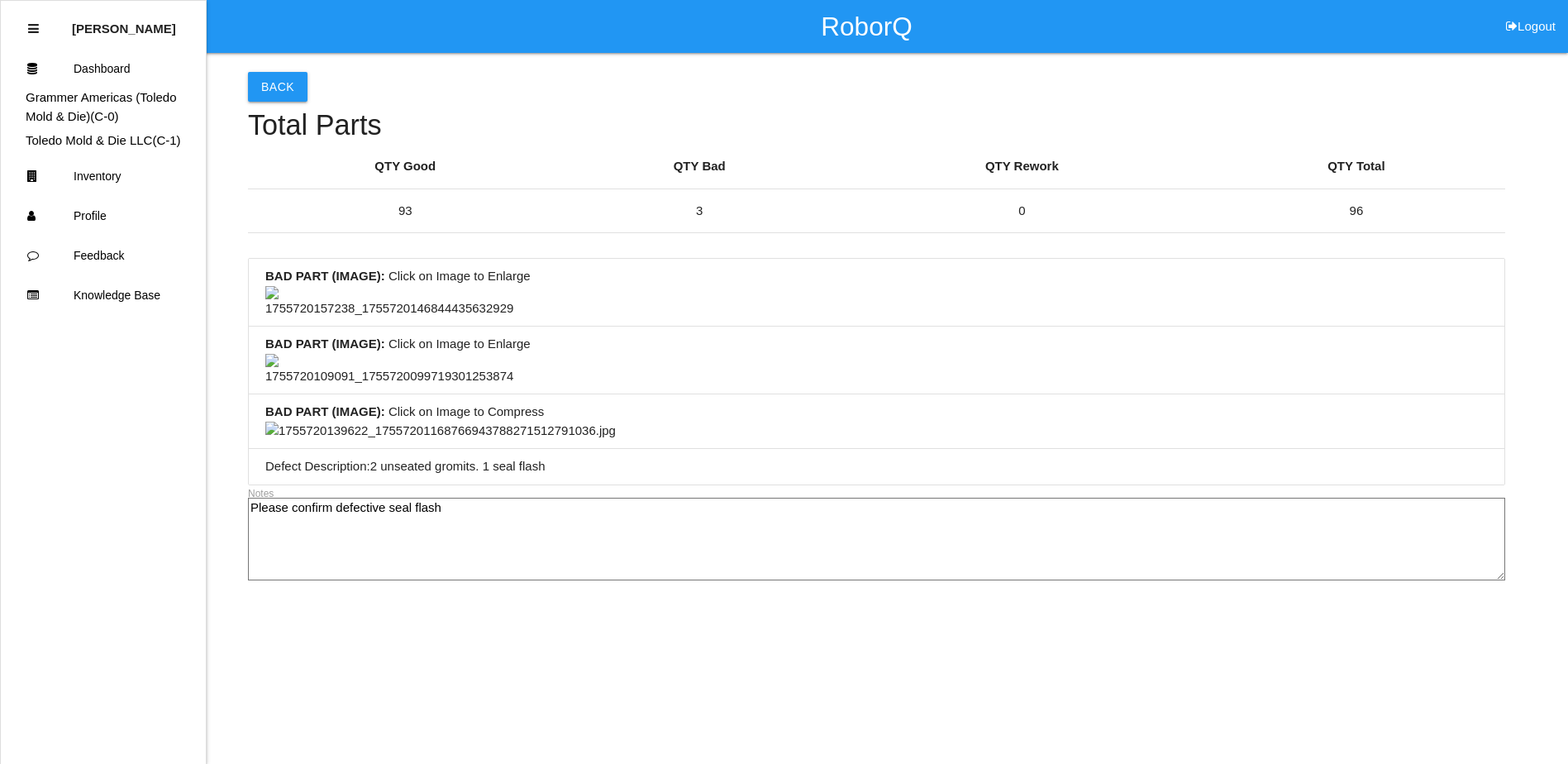
click at [615, 421] on img at bounding box center [441, 431] width 350 height 19
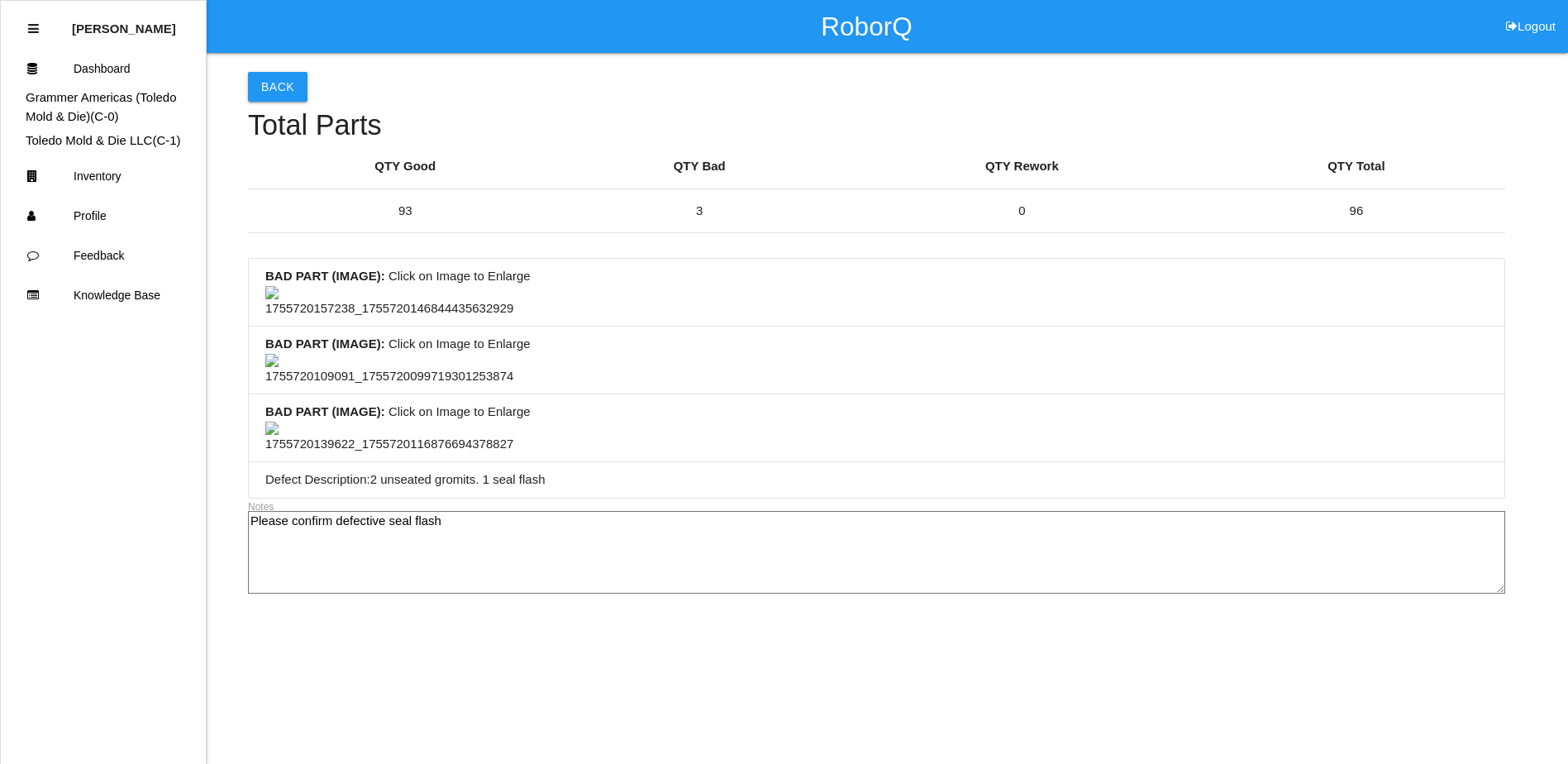
scroll to position [83, 0]
click at [268, 72] on button "Back" at bounding box center [278, 87] width 59 height 30
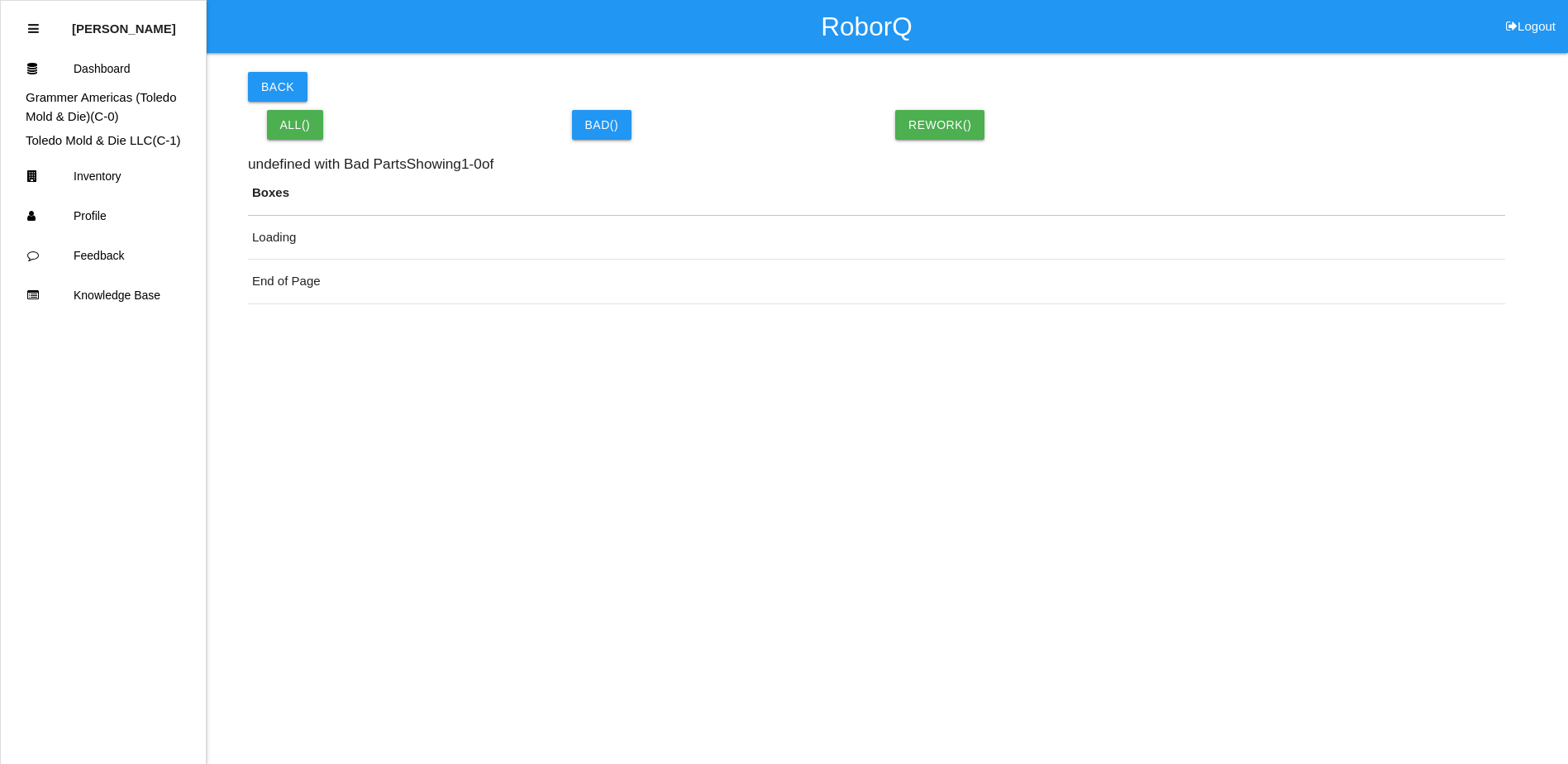
scroll to position [39, 0]
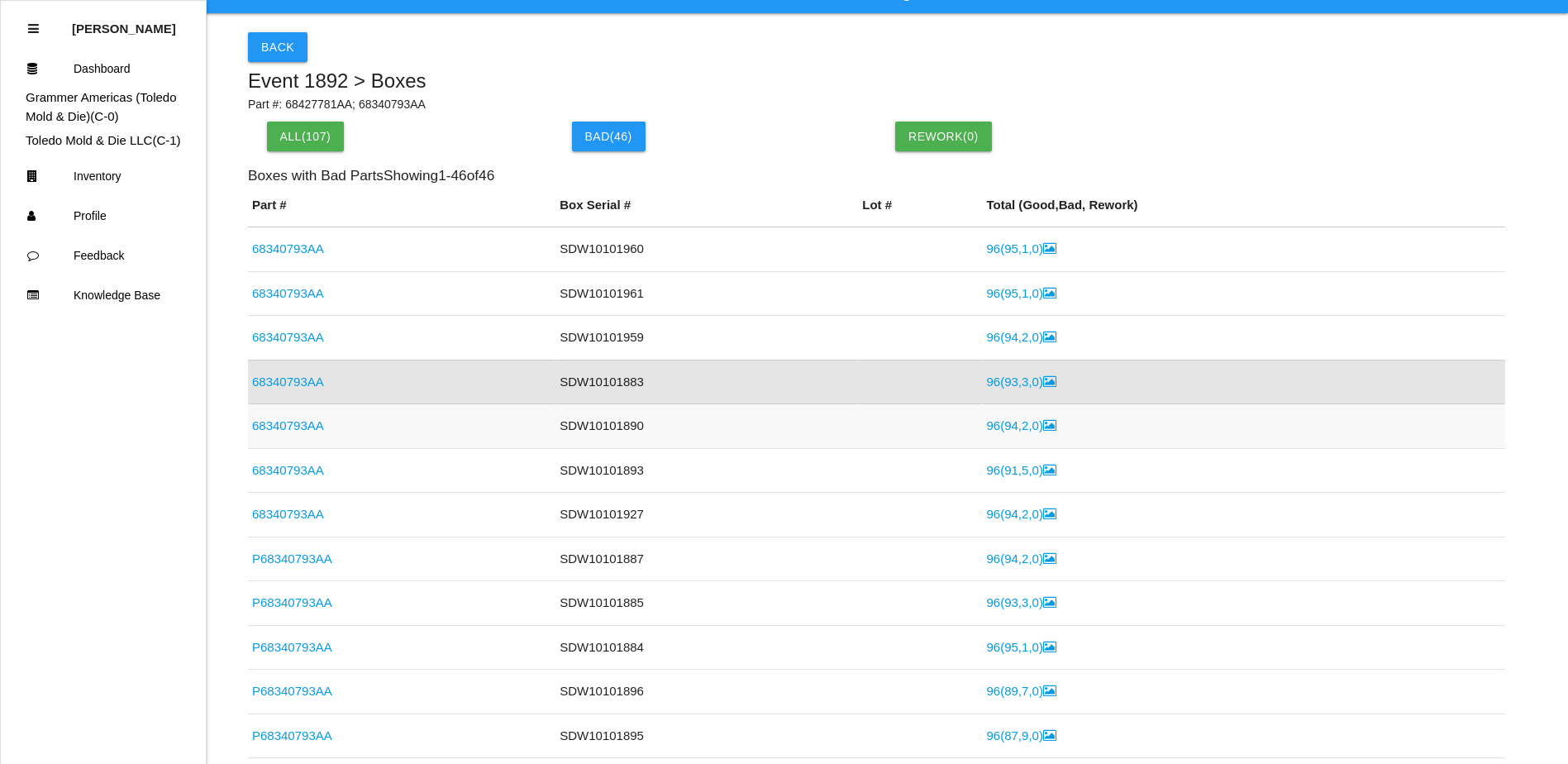
click at [1006, 421] on link "96 ( 94 , 2 , 0 )" at bounding box center [1020, 425] width 69 height 14
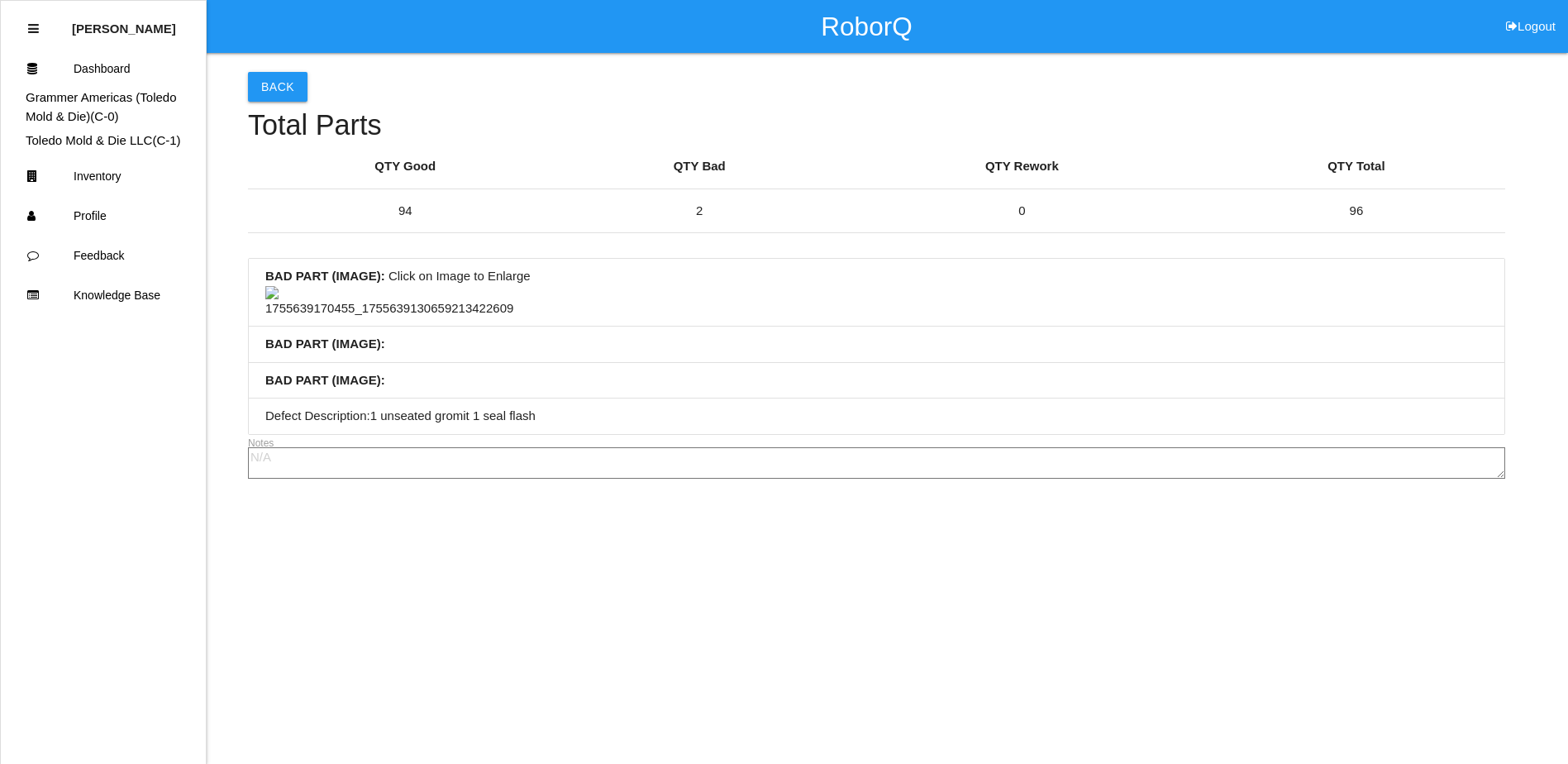
scroll to position [105, 0]
click at [399, 318] on img at bounding box center [390, 302] width 248 height 32
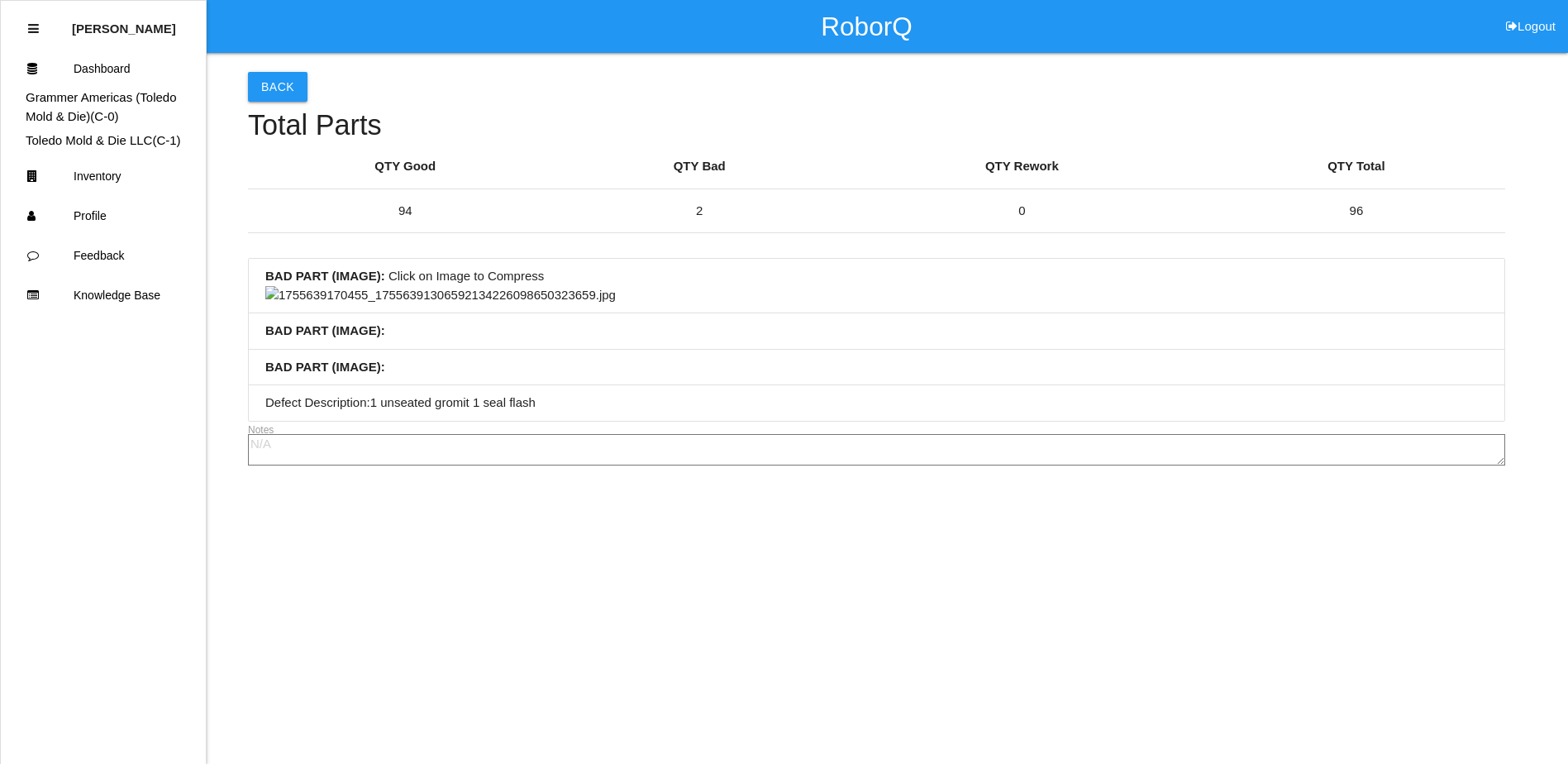
click at [615, 305] on img at bounding box center [441, 295] width 350 height 19
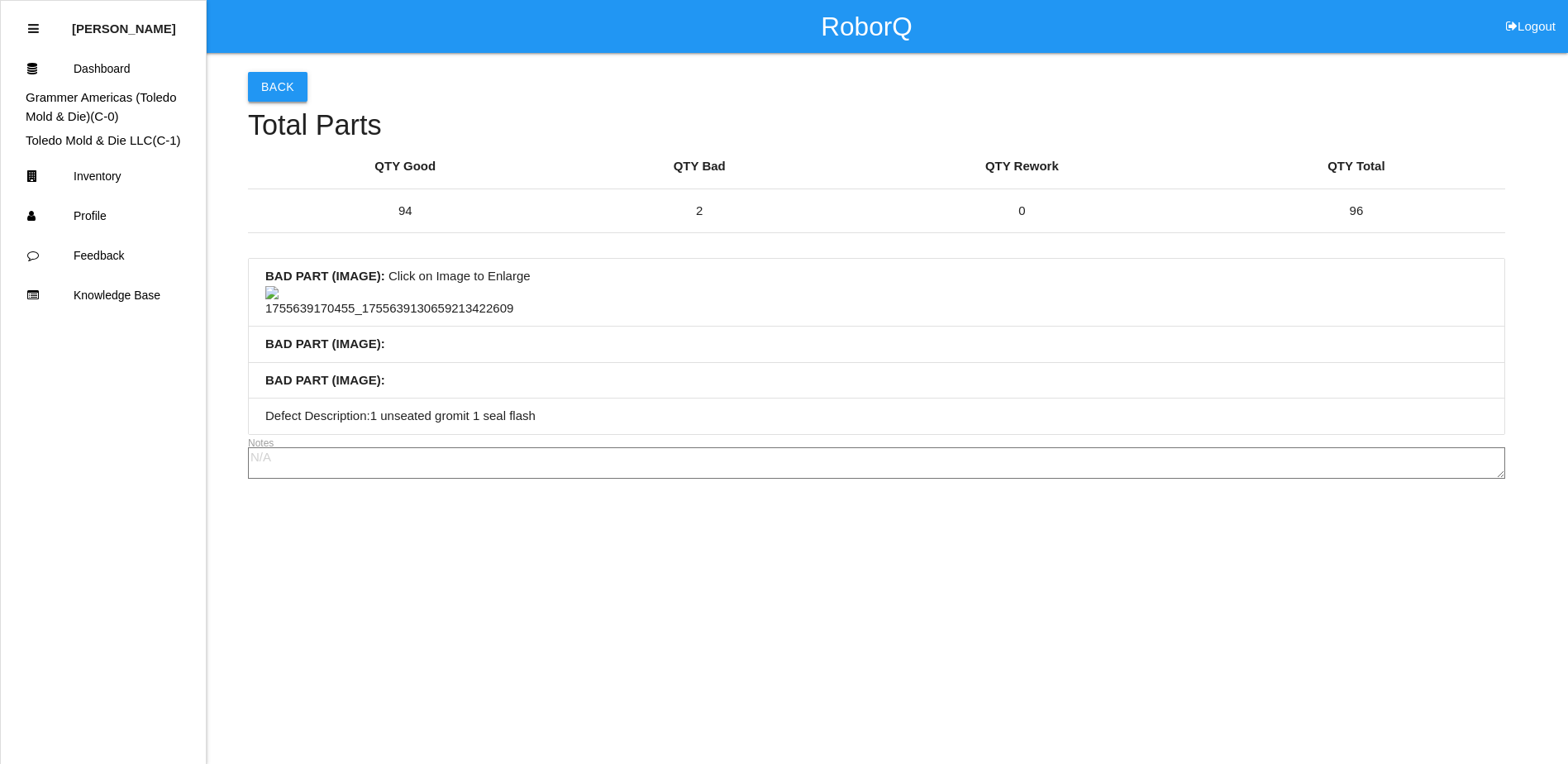
scroll to position [0, 0]
click at [277, 90] on button "Back" at bounding box center [278, 87] width 59 height 30
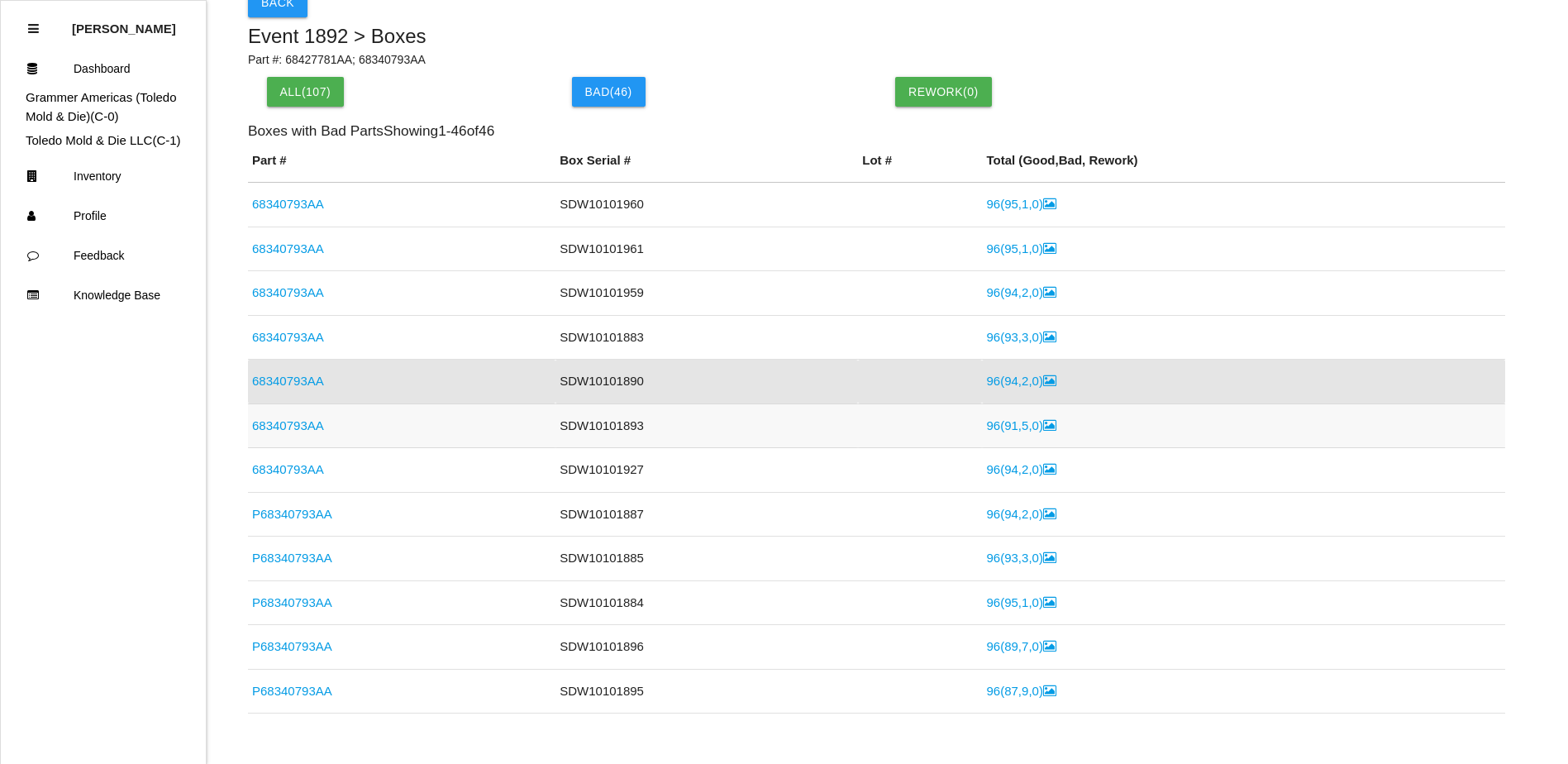
click at [1017, 421] on link "96 ( 91 , 5 , 0 )" at bounding box center [1020, 425] width 69 height 14
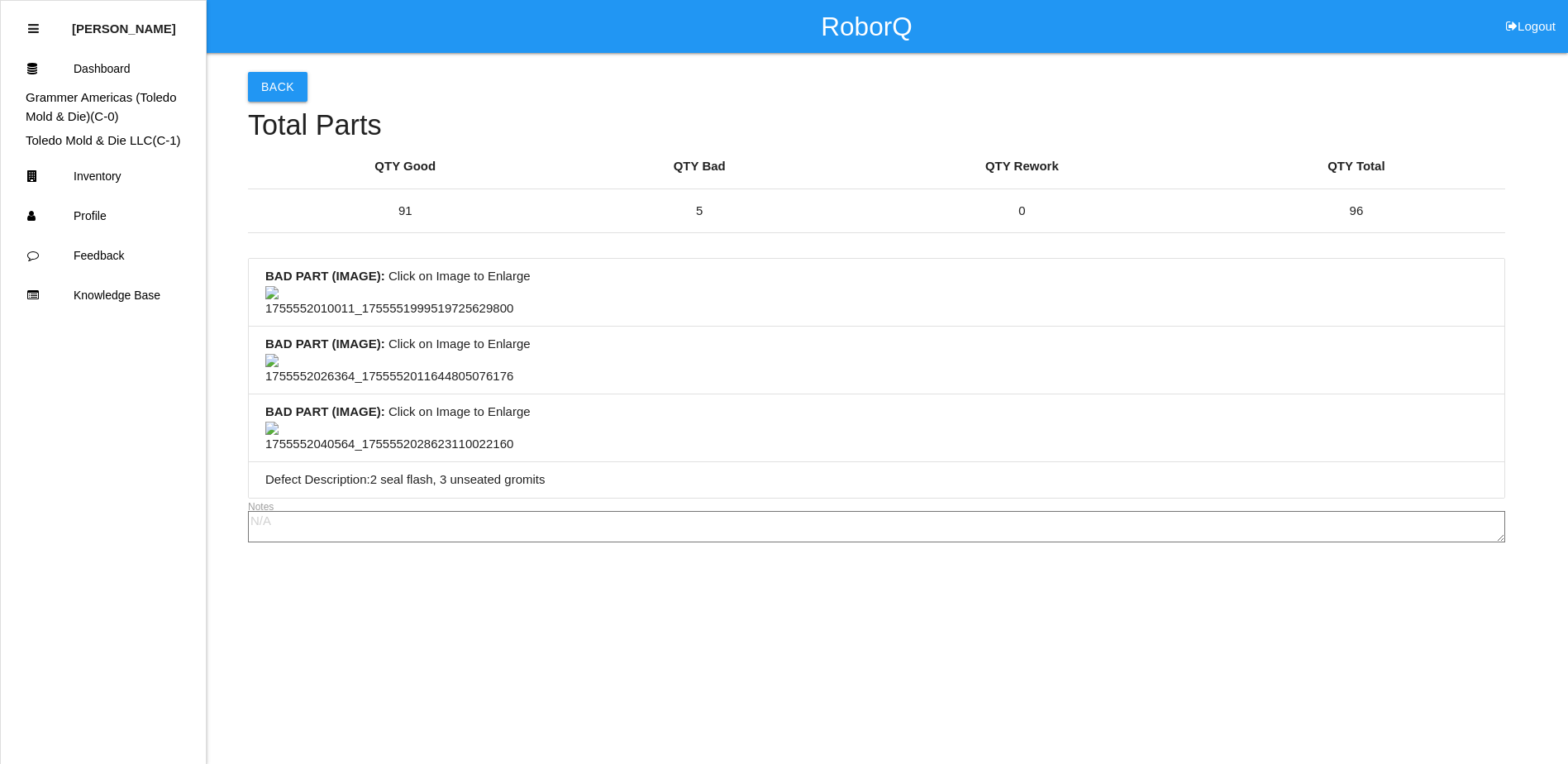
click at [390, 286] on img at bounding box center [390, 302] width 248 height 32
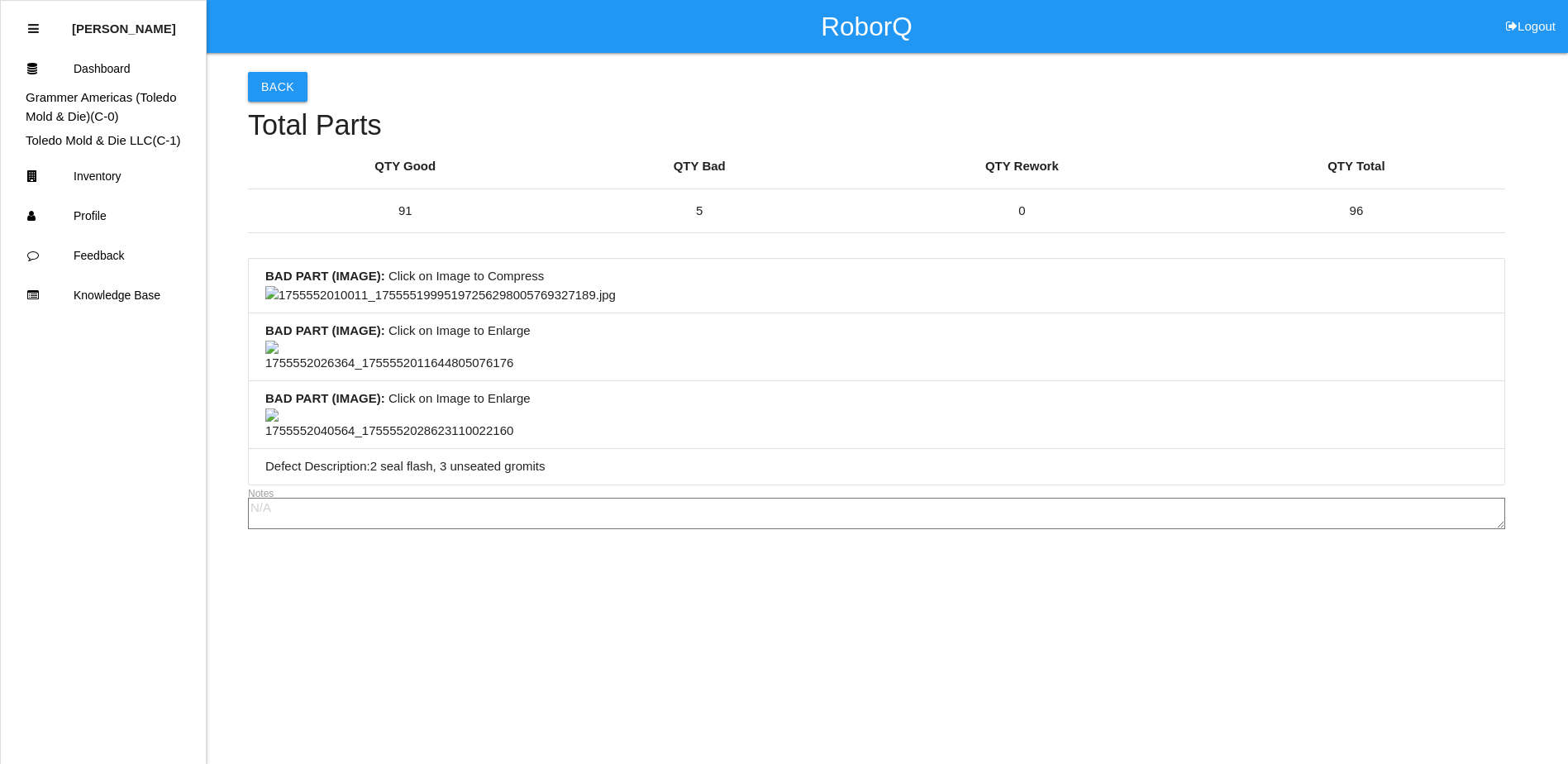
click at [615, 305] on img at bounding box center [441, 295] width 350 height 19
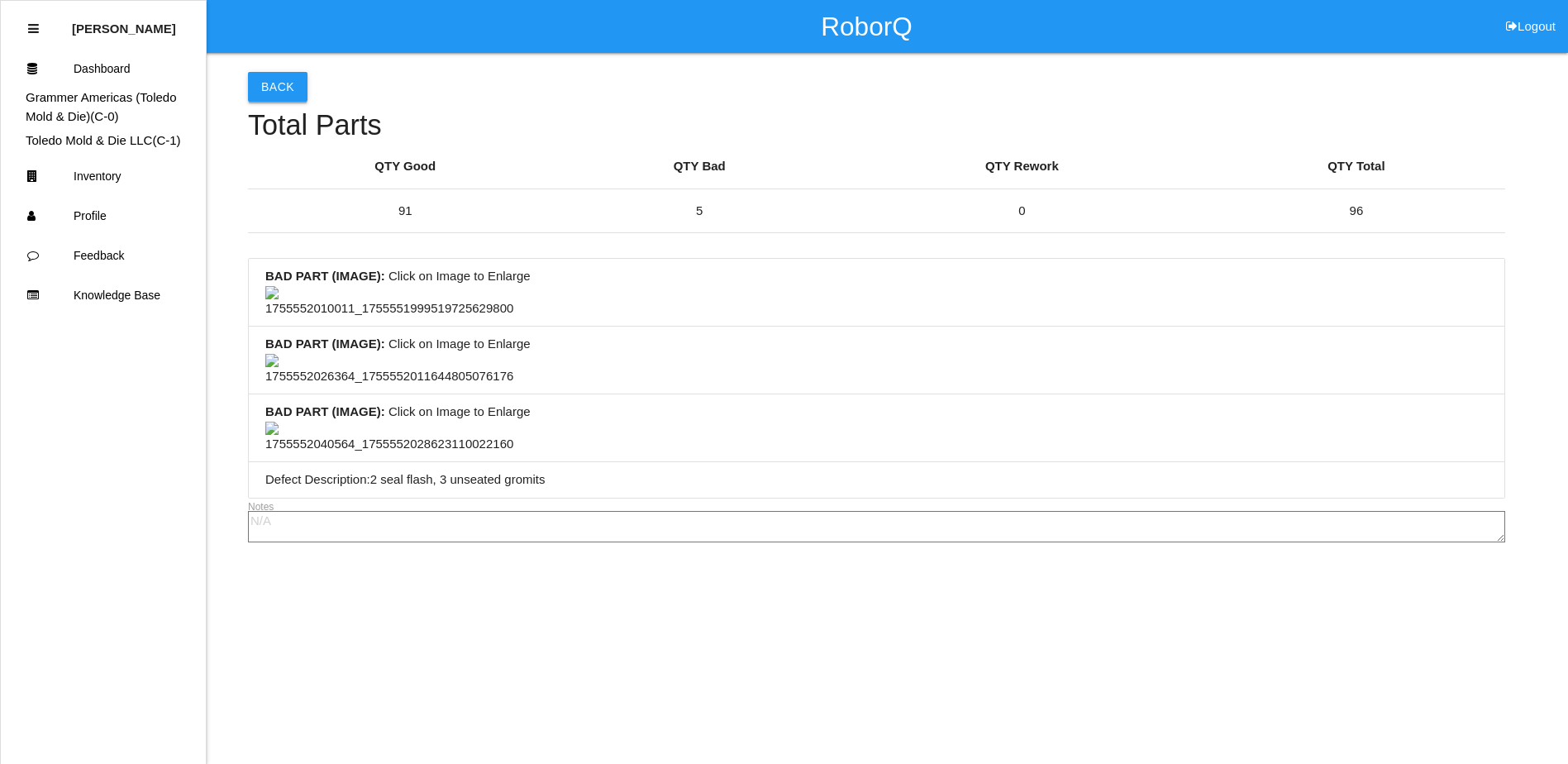
click at [274, 72] on button "Back" at bounding box center [278, 87] width 59 height 30
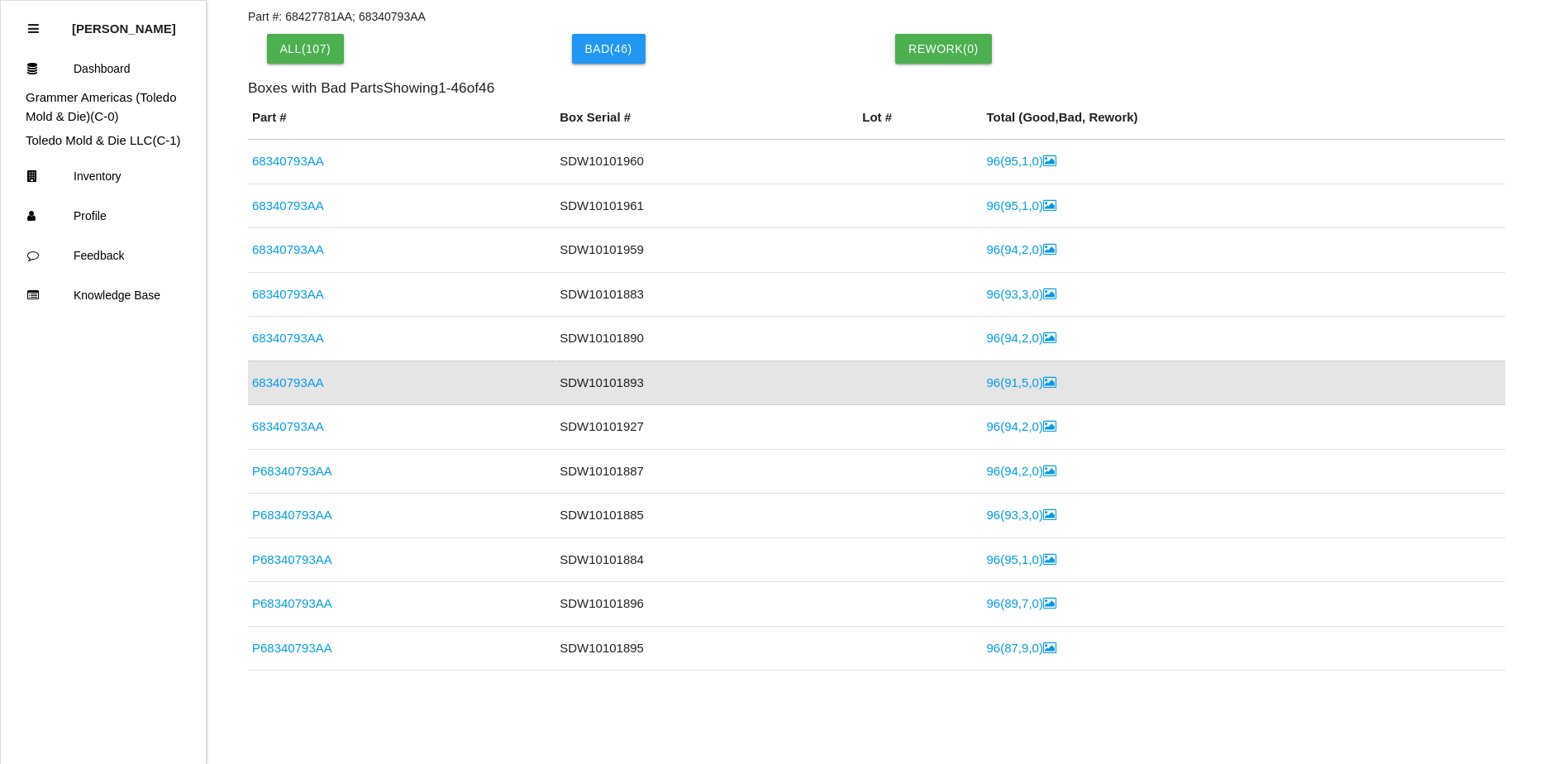
click at [300, 379] on link "68340793AA" at bounding box center [288, 382] width 72 height 14
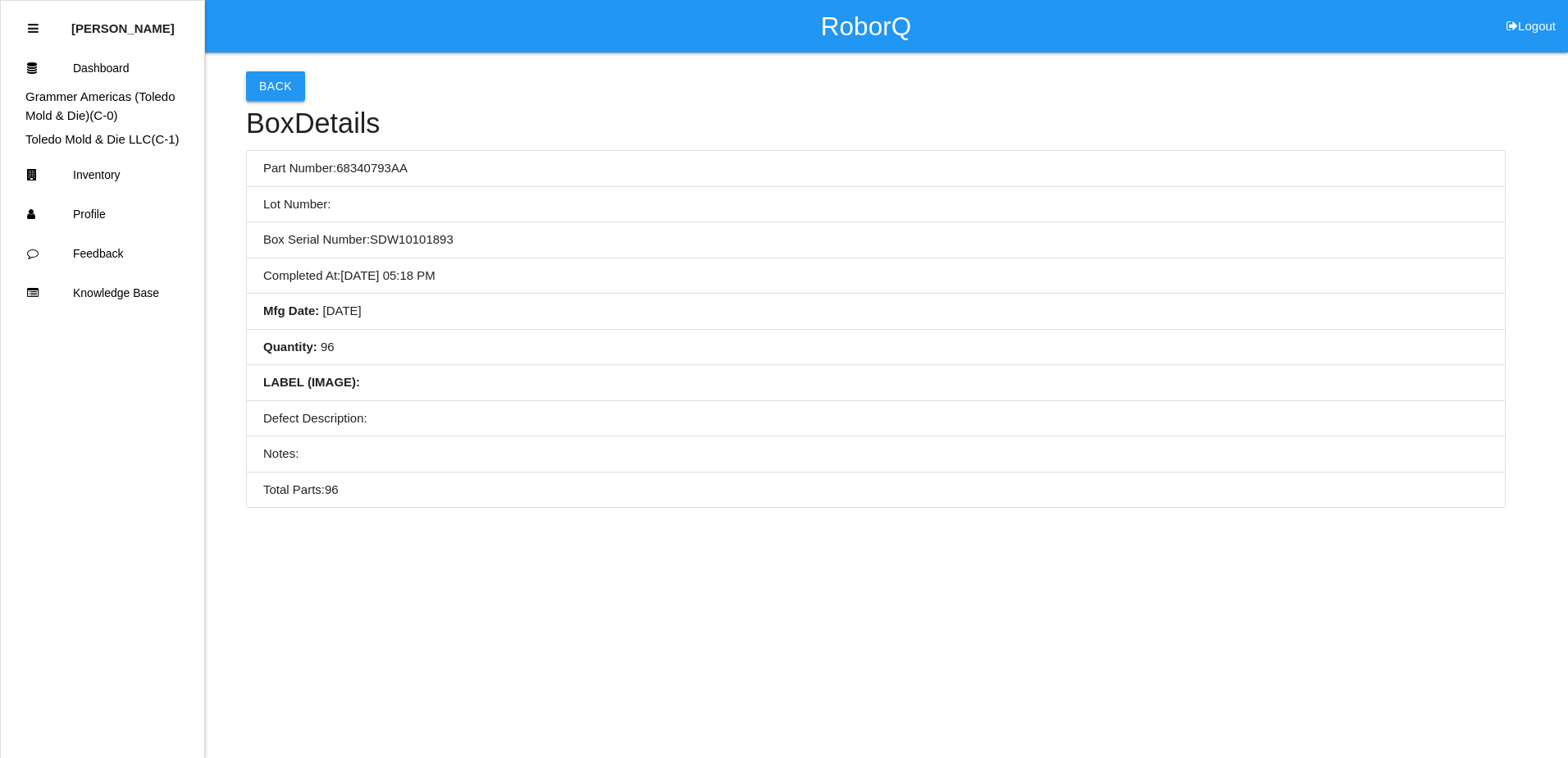
click at [279, 94] on button "Back" at bounding box center [276, 86] width 59 height 29
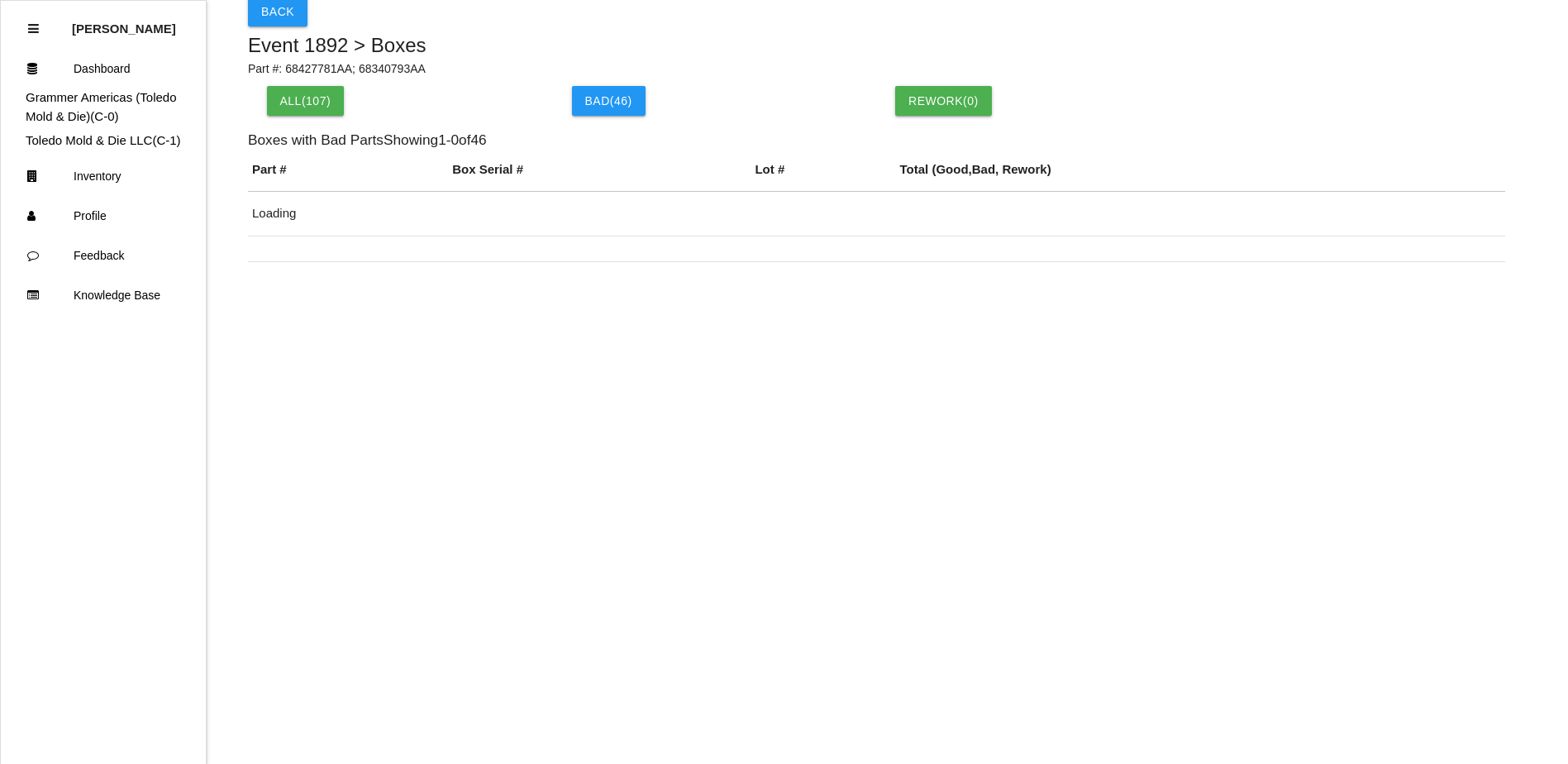
scroll to position [128, 0]
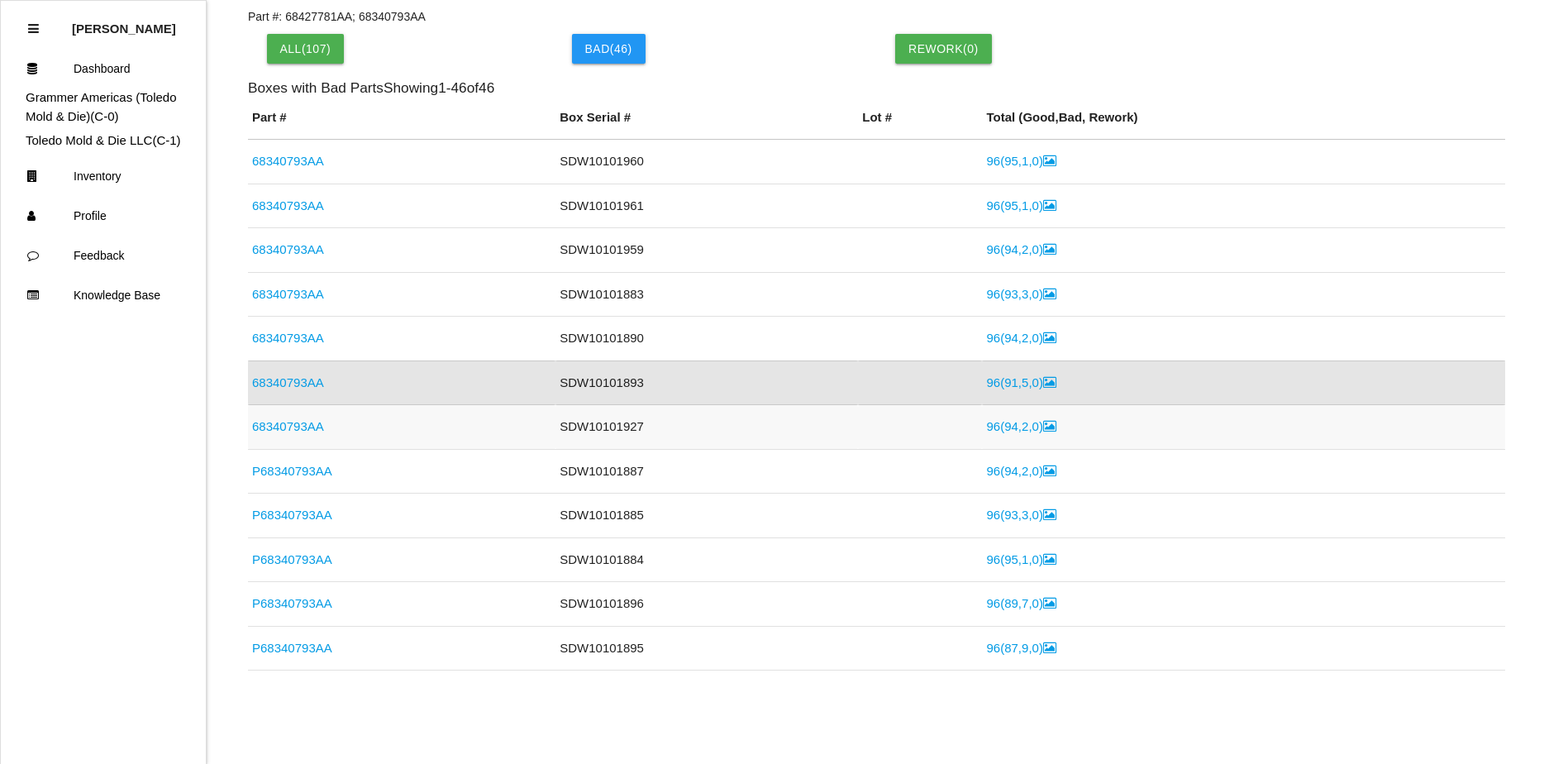
click at [1006, 433] on link "96 ( 94 , 2 , 0 )" at bounding box center [1020, 426] width 69 height 14
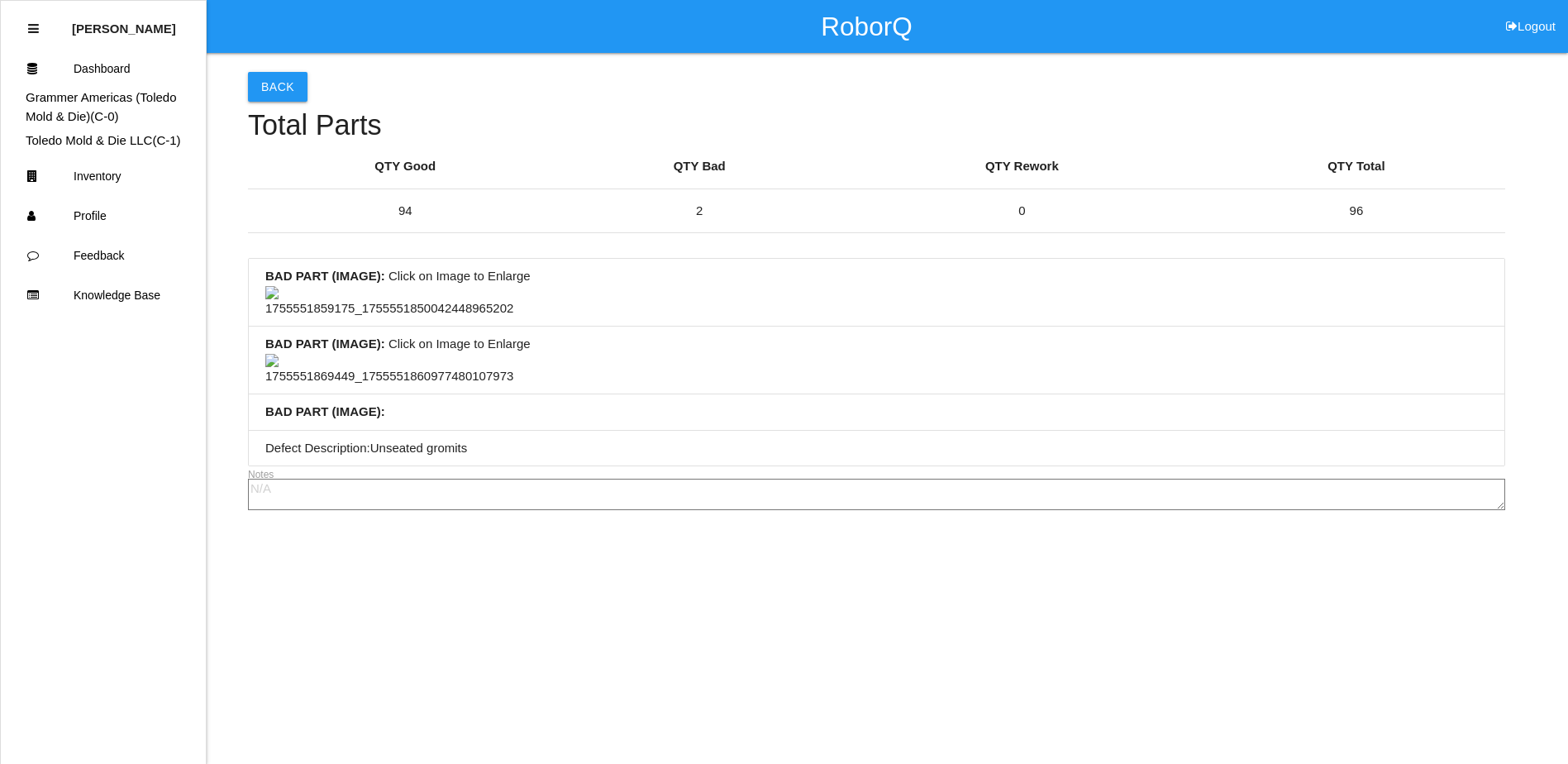
click at [375, 318] on img at bounding box center [390, 302] width 248 height 32
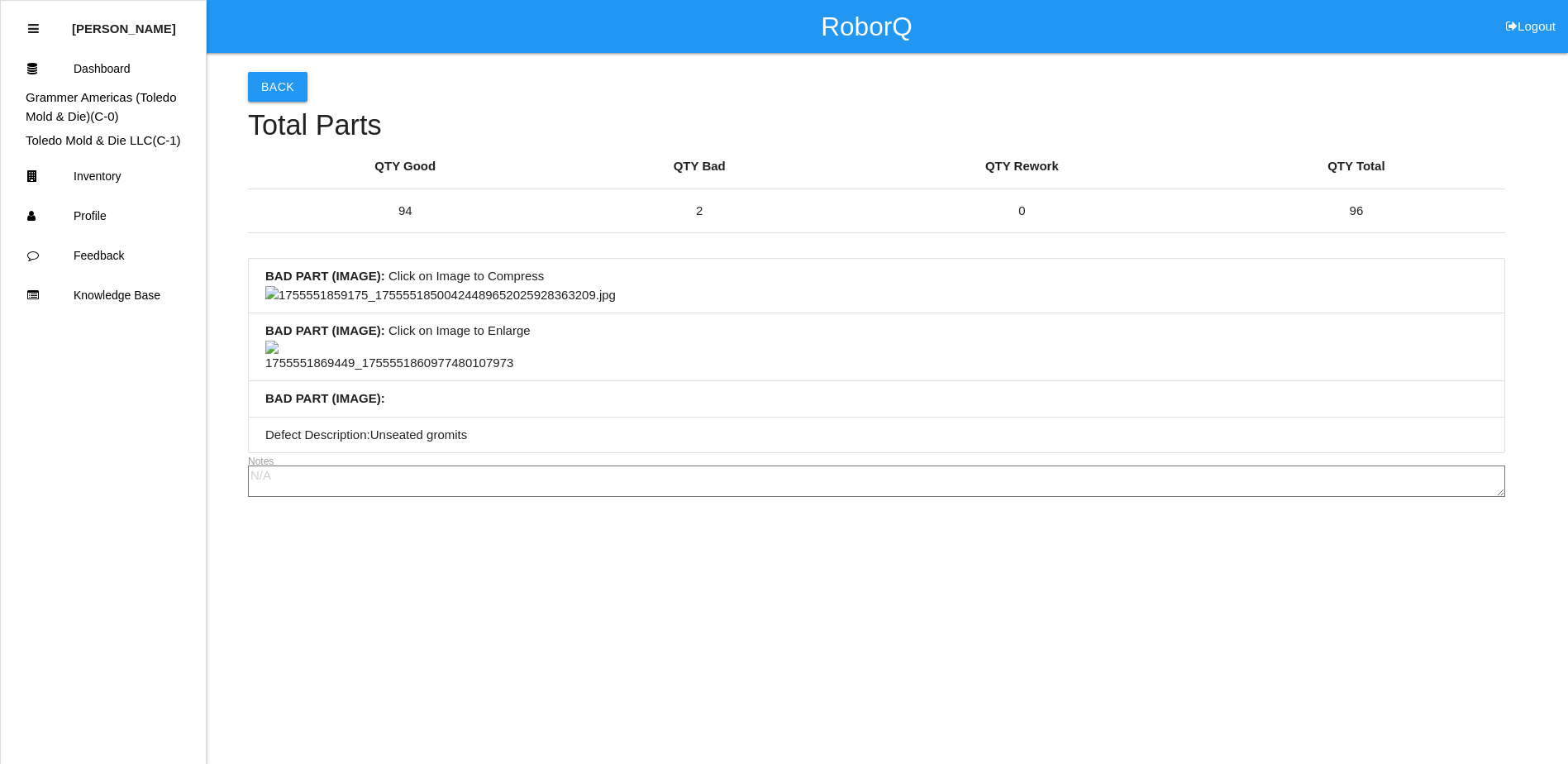
click at [615, 305] on img at bounding box center [441, 295] width 350 height 19
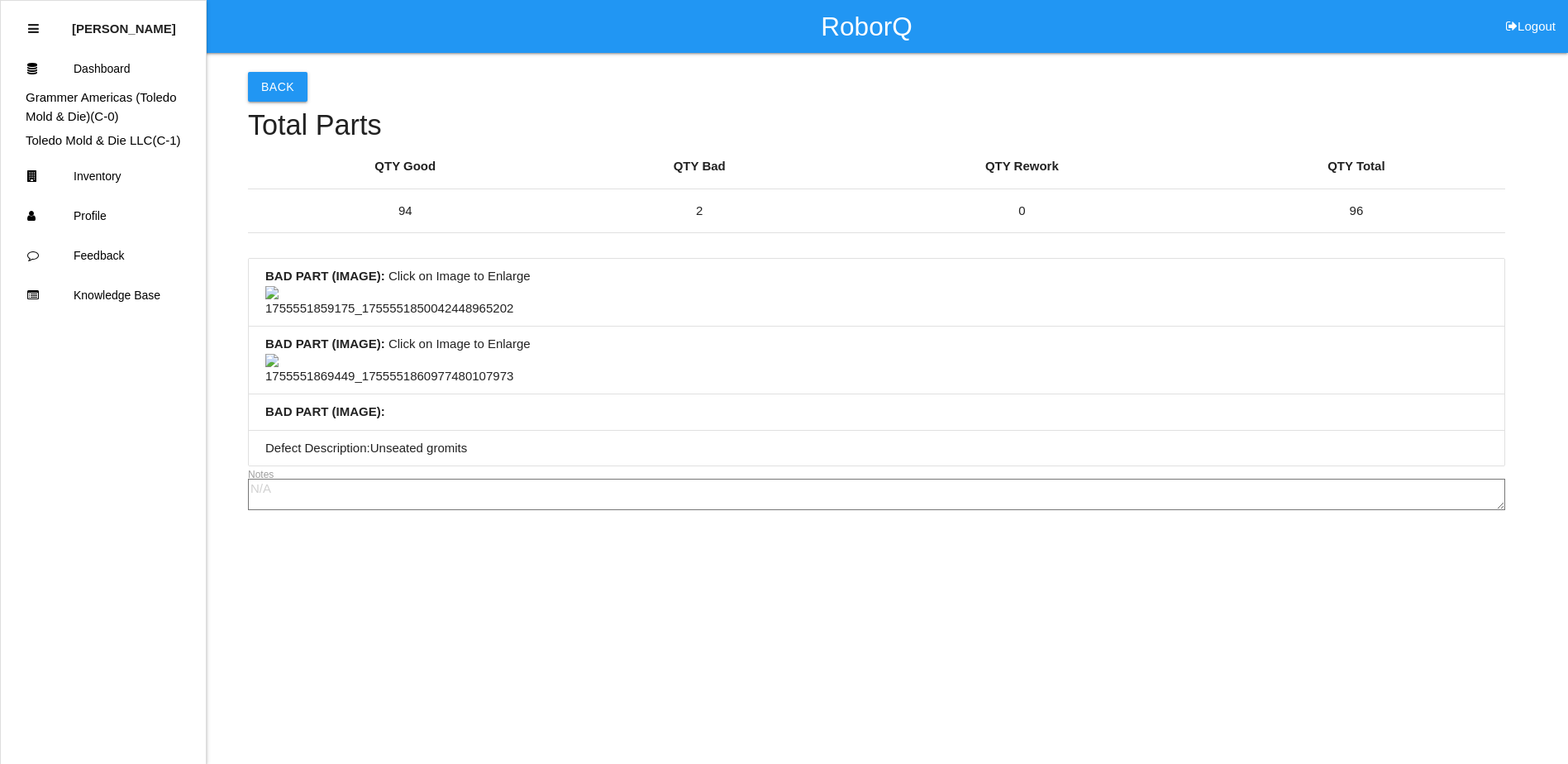
click at [379, 365] on img at bounding box center [390, 370] width 248 height 32
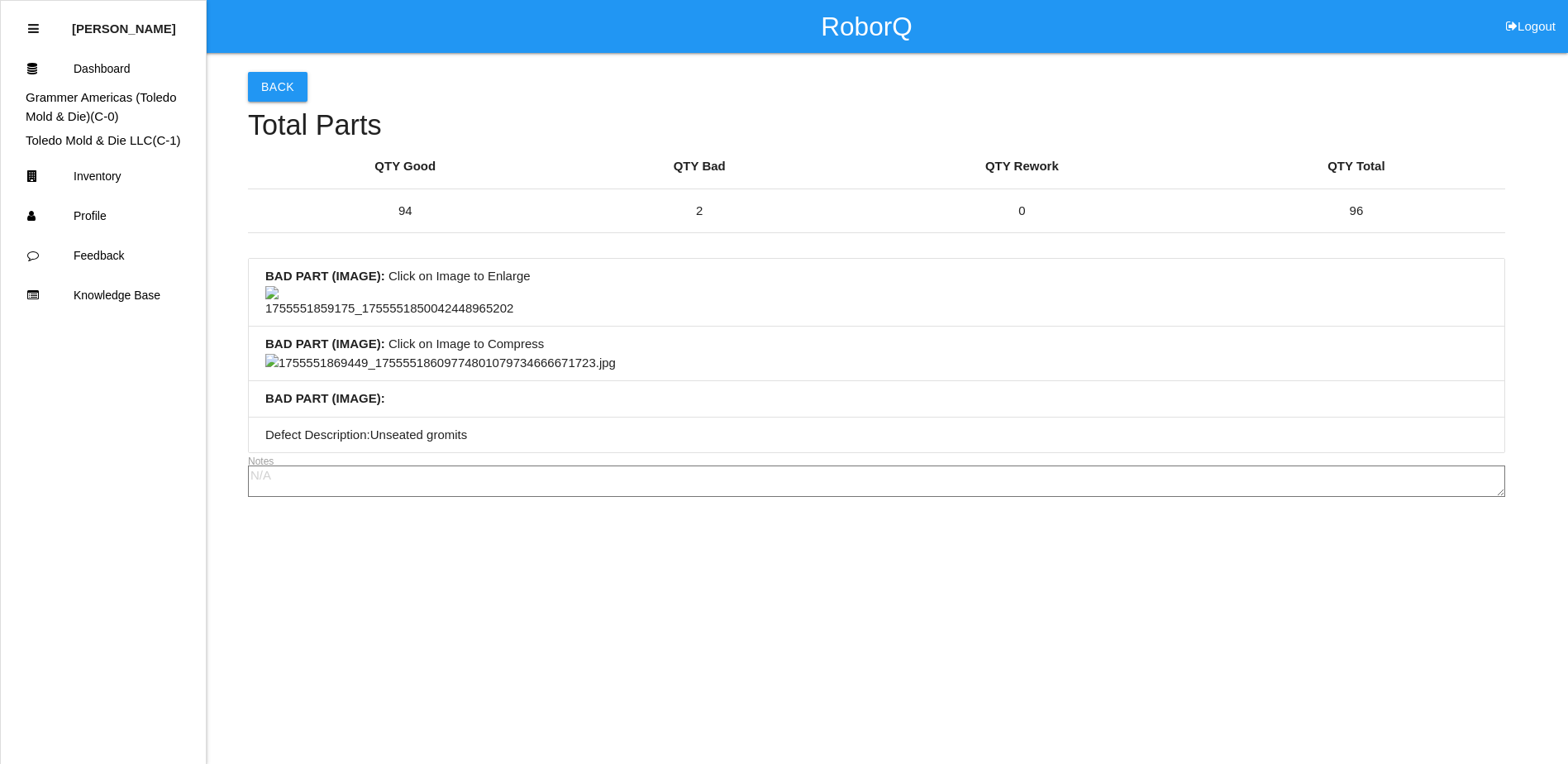
scroll to position [854, 0]
click at [615, 372] on img at bounding box center [441, 364] width 350 height 19
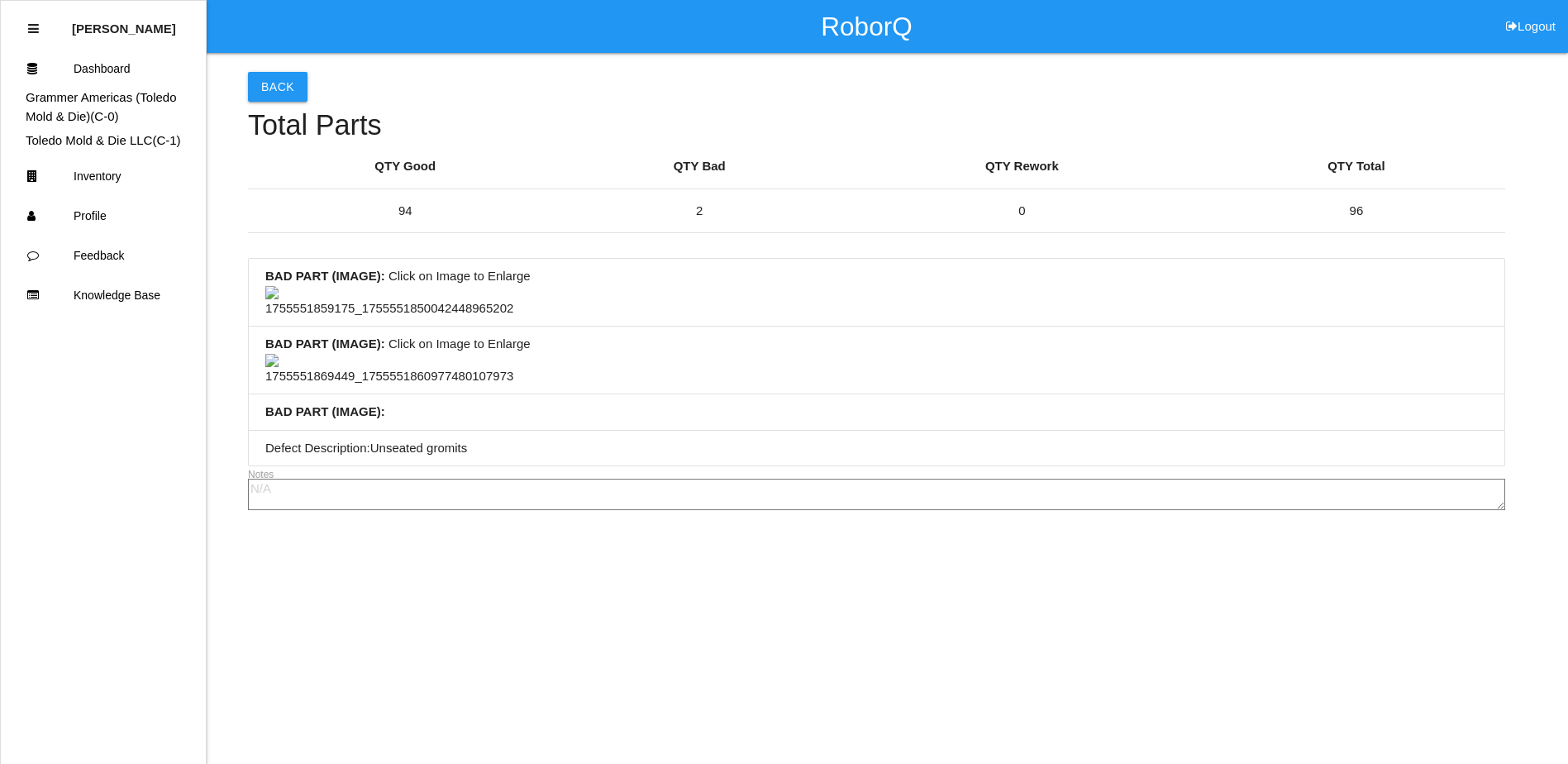
scroll to position [441, 0]
